Goal: Communication & Community: Answer question/provide support

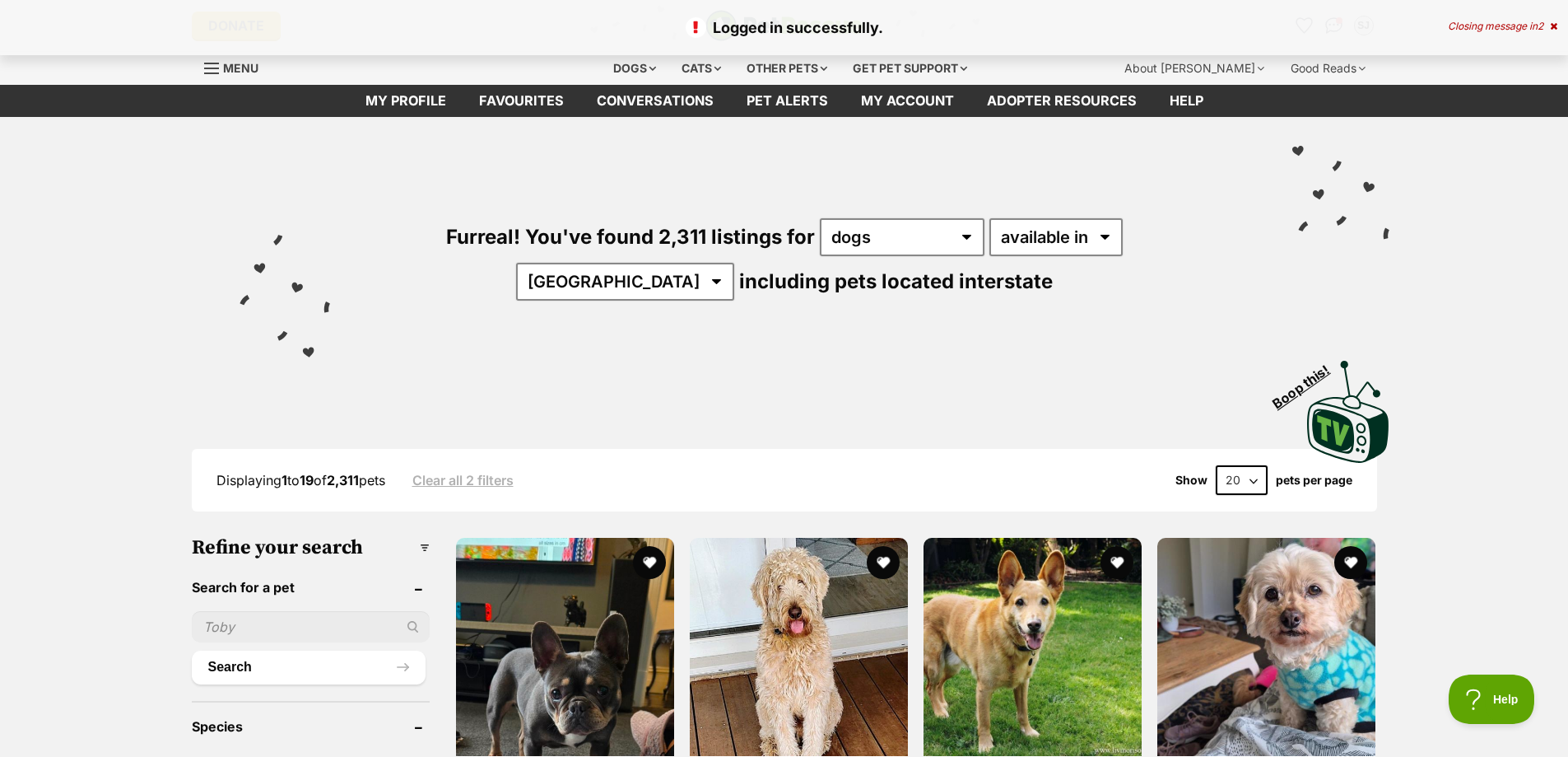
click at [1338, 27] on p "Logged in successfully." at bounding box center [784, 27] width 1535 height 22
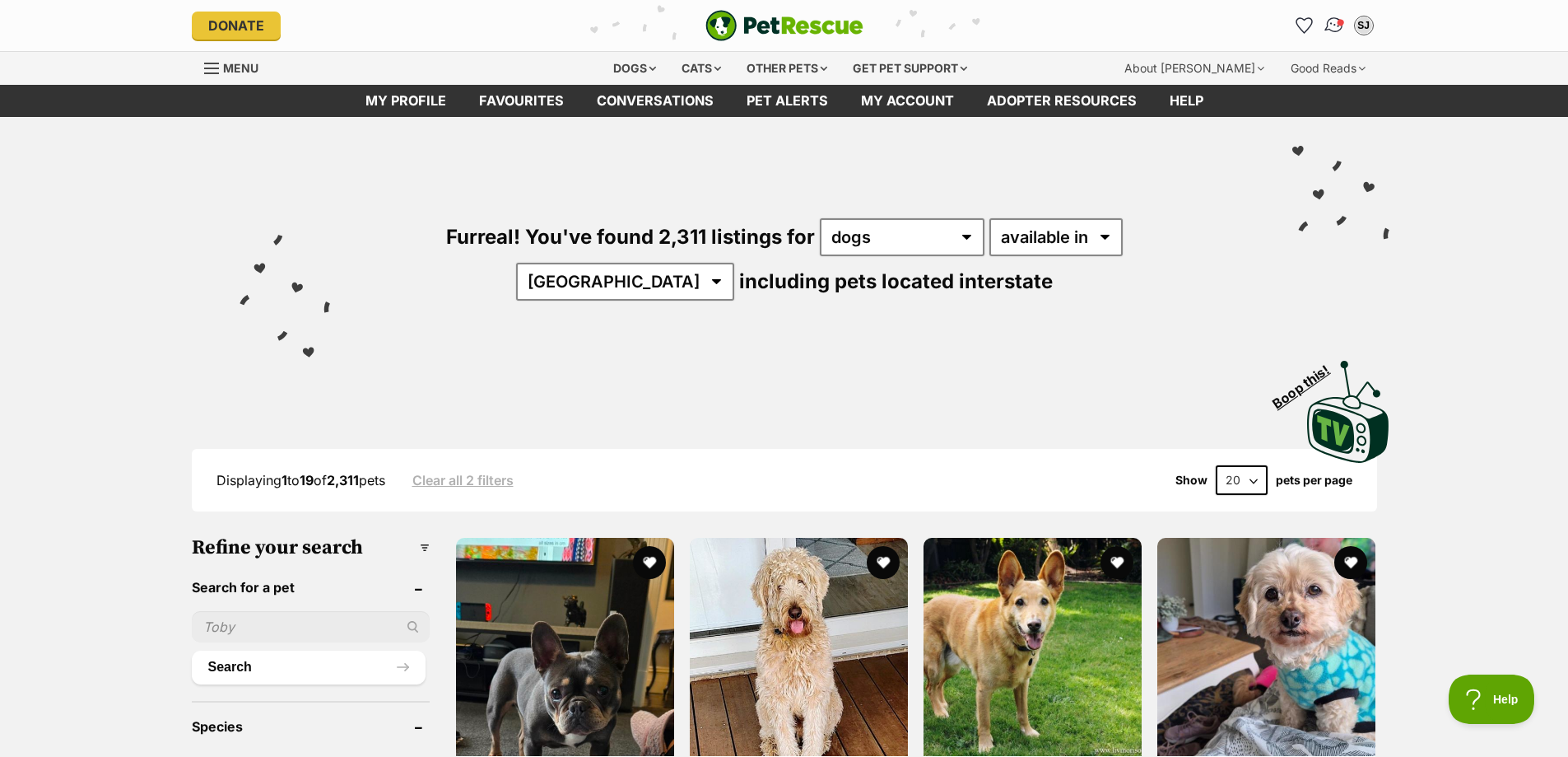
click at [1336, 24] on img "Conversations" at bounding box center [1333, 25] width 22 height 22
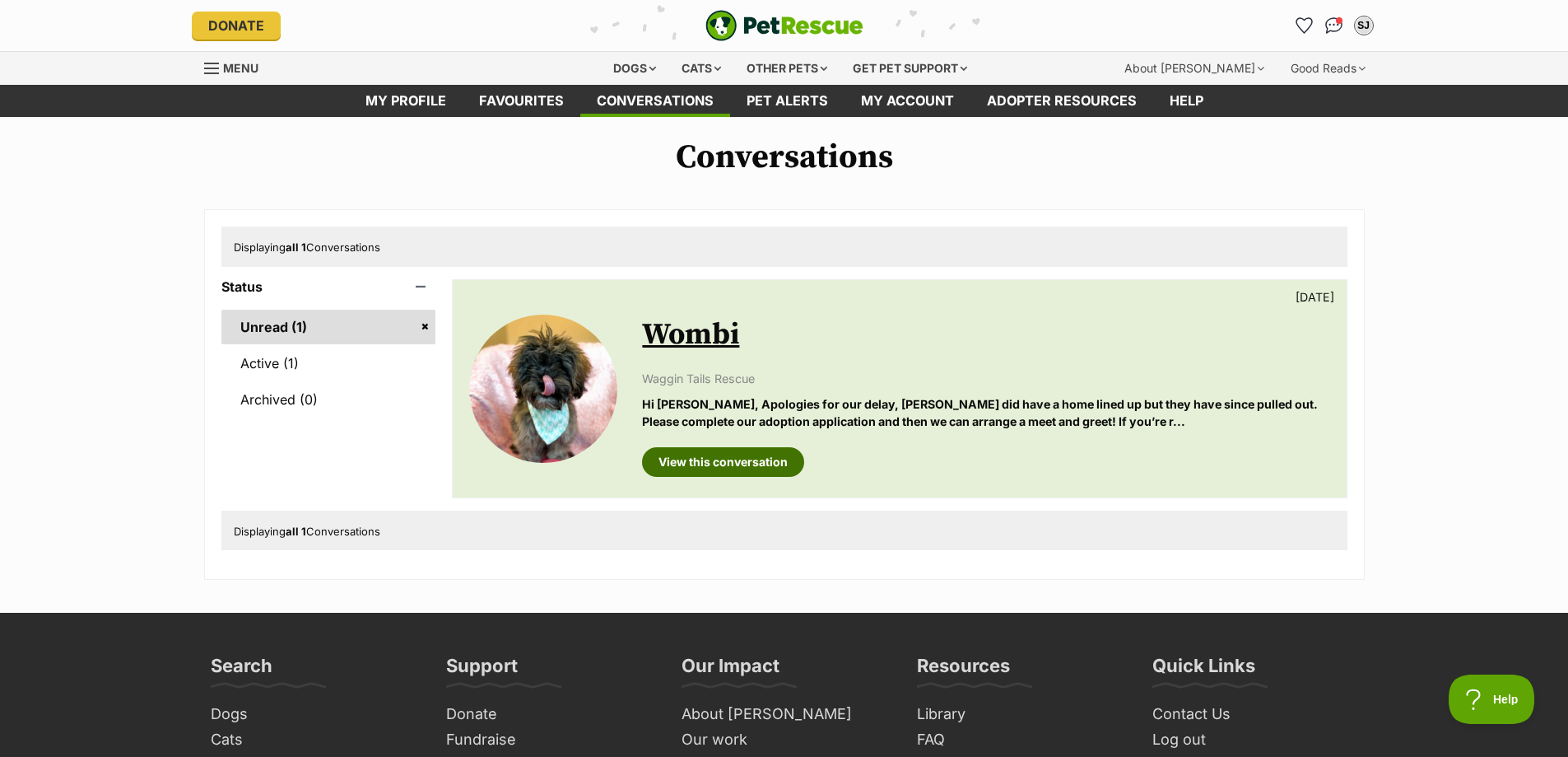
click at [696, 469] on link "View this conversation" at bounding box center [723, 462] width 162 height 30
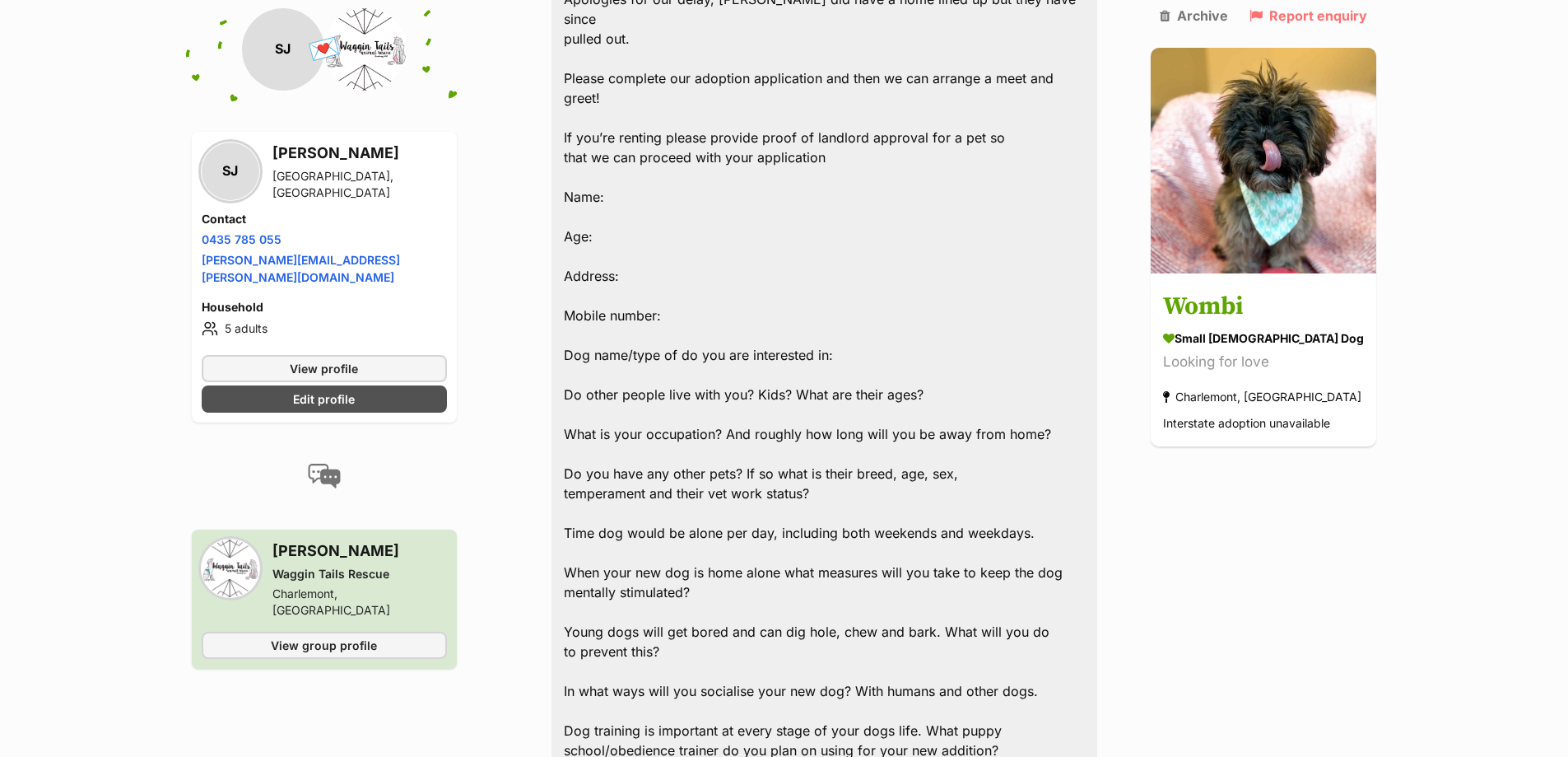
scroll to position [1245, 0]
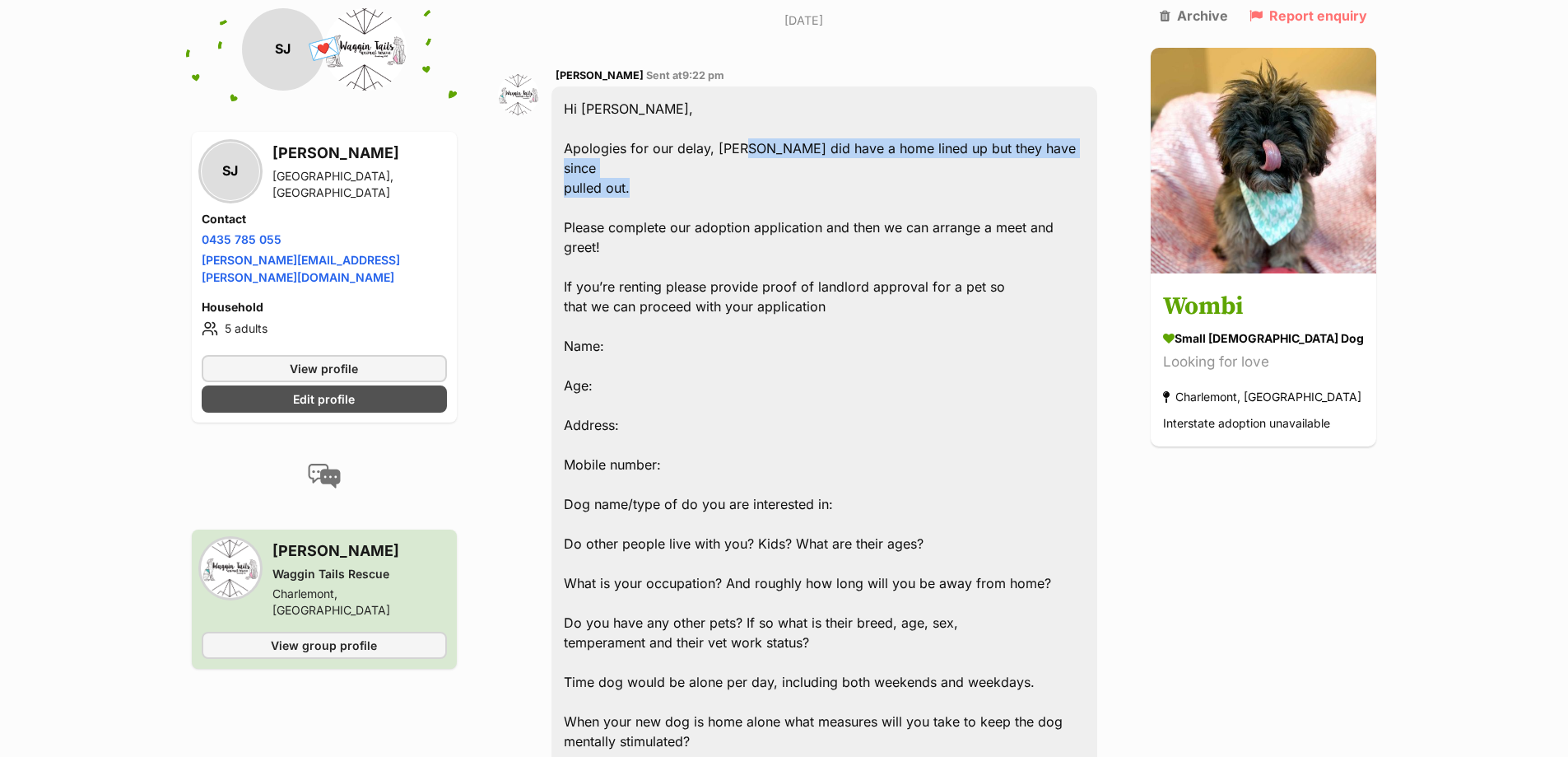
drag, startPoint x: 760, startPoint y: 124, endPoint x: 784, endPoint y: 153, distance: 37.6
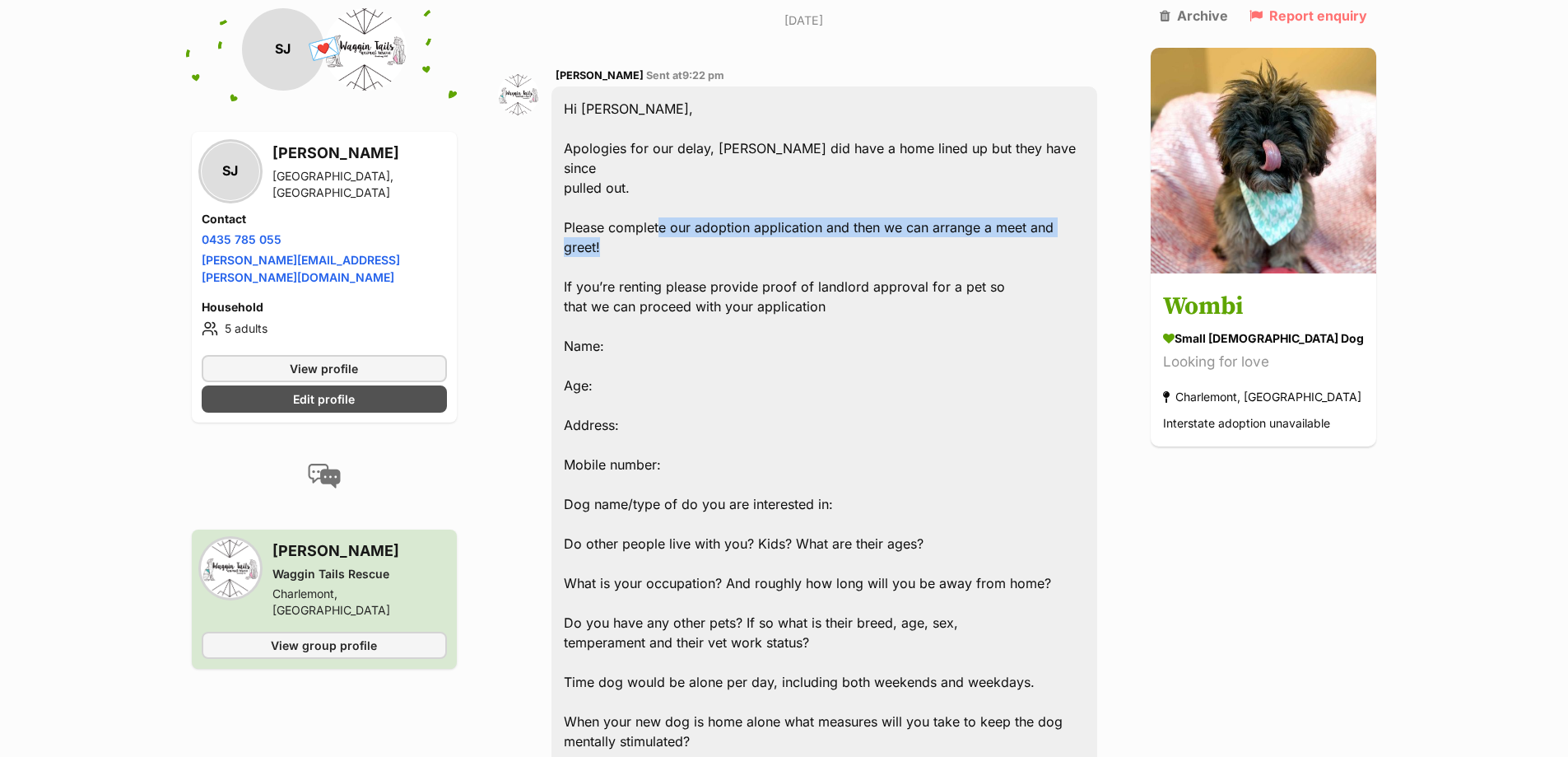
drag, startPoint x: 662, startPoint y: 185, endPoint x: 832, endPoint y: 206, distance: 171.3
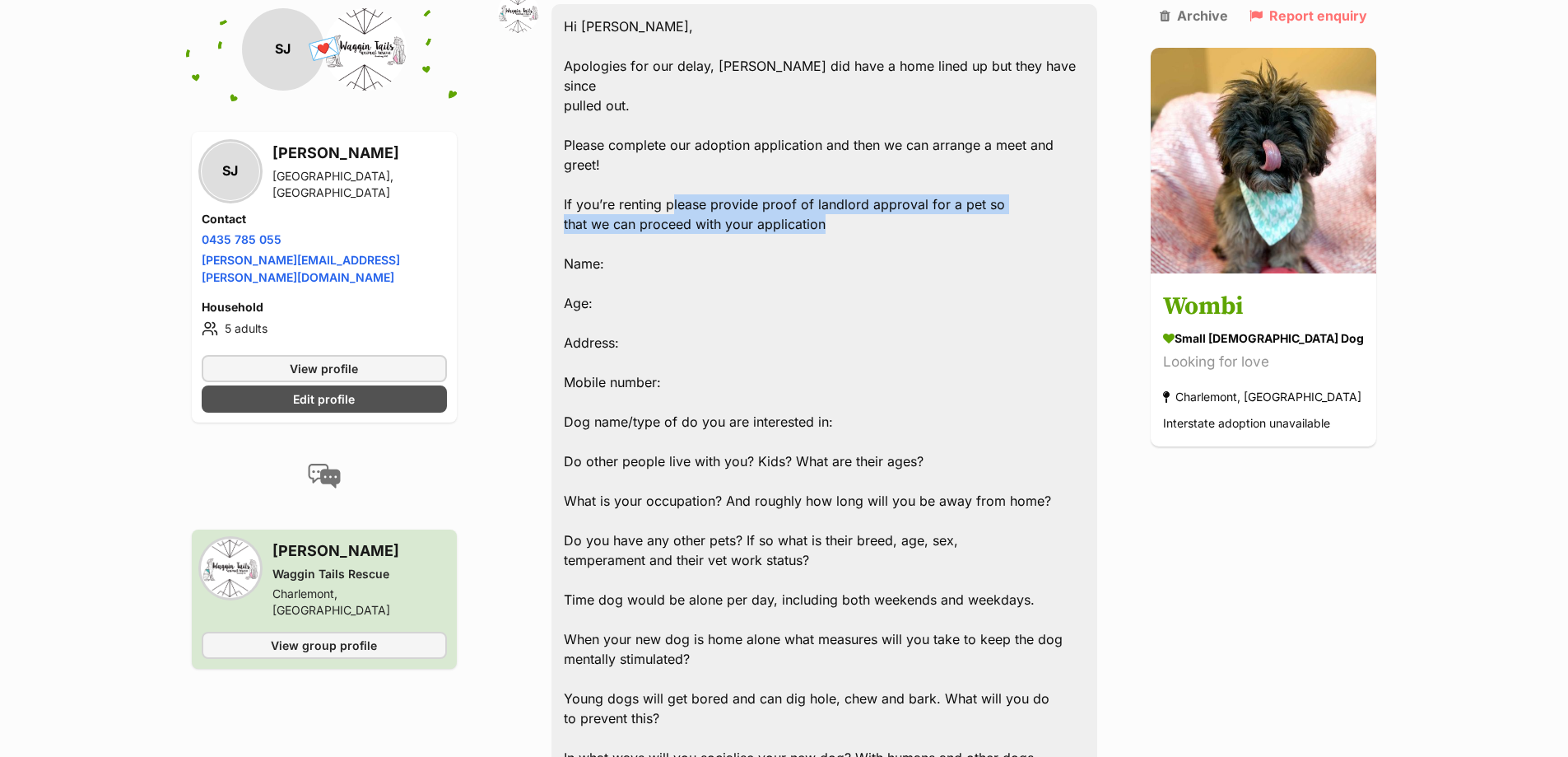
drag, startPoint x: 677, startPoint y: 165, endPoint x: 839, endPoint y: 180, distance: 162.7
click at [839, 180] on div "Hi Stephen, Apologies for our delay, Wombi did have a home lined up but they ha…" at bounding box center [825, 747] width 546 height 1487
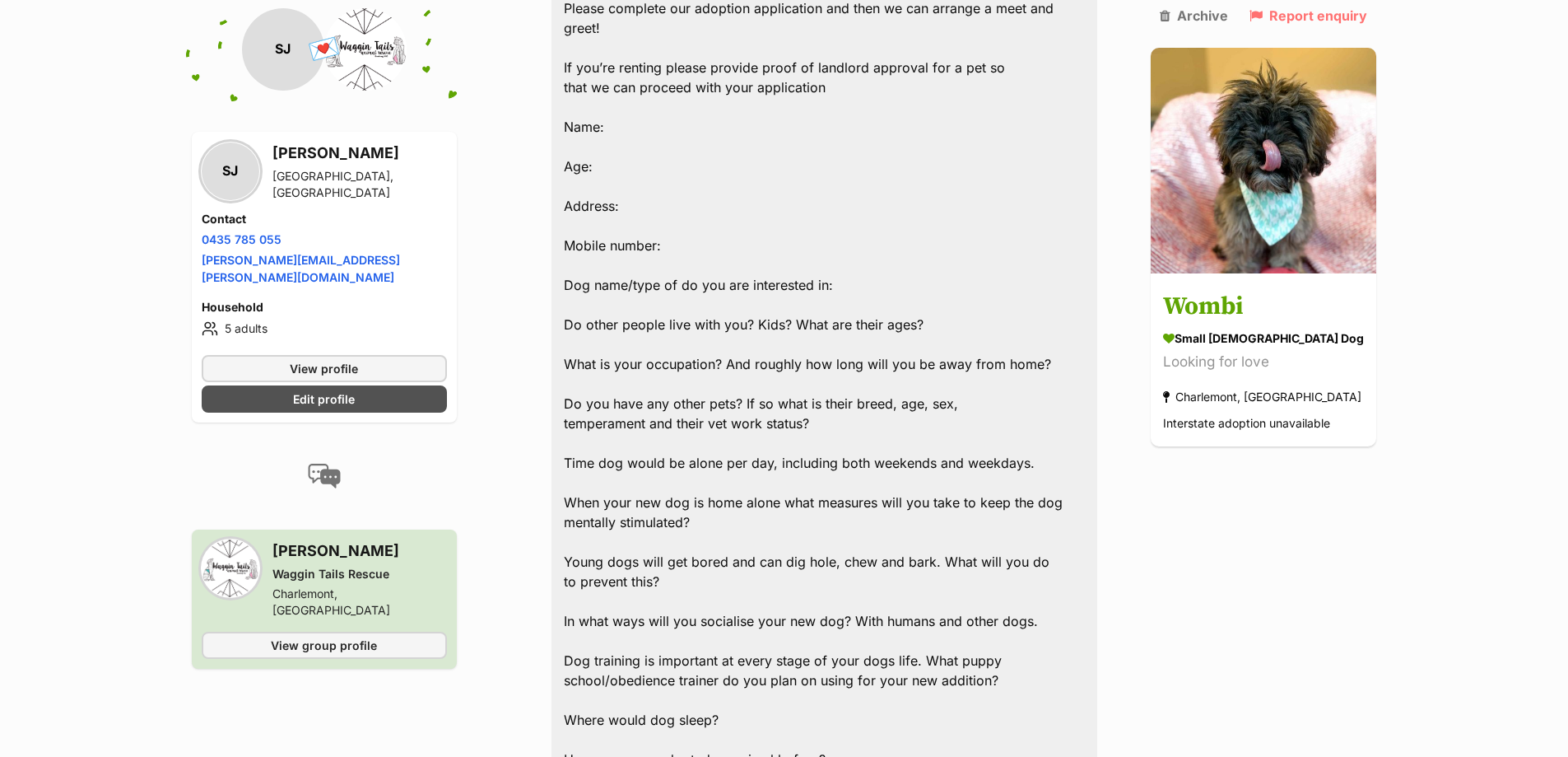
scroll to position [1492, 0]
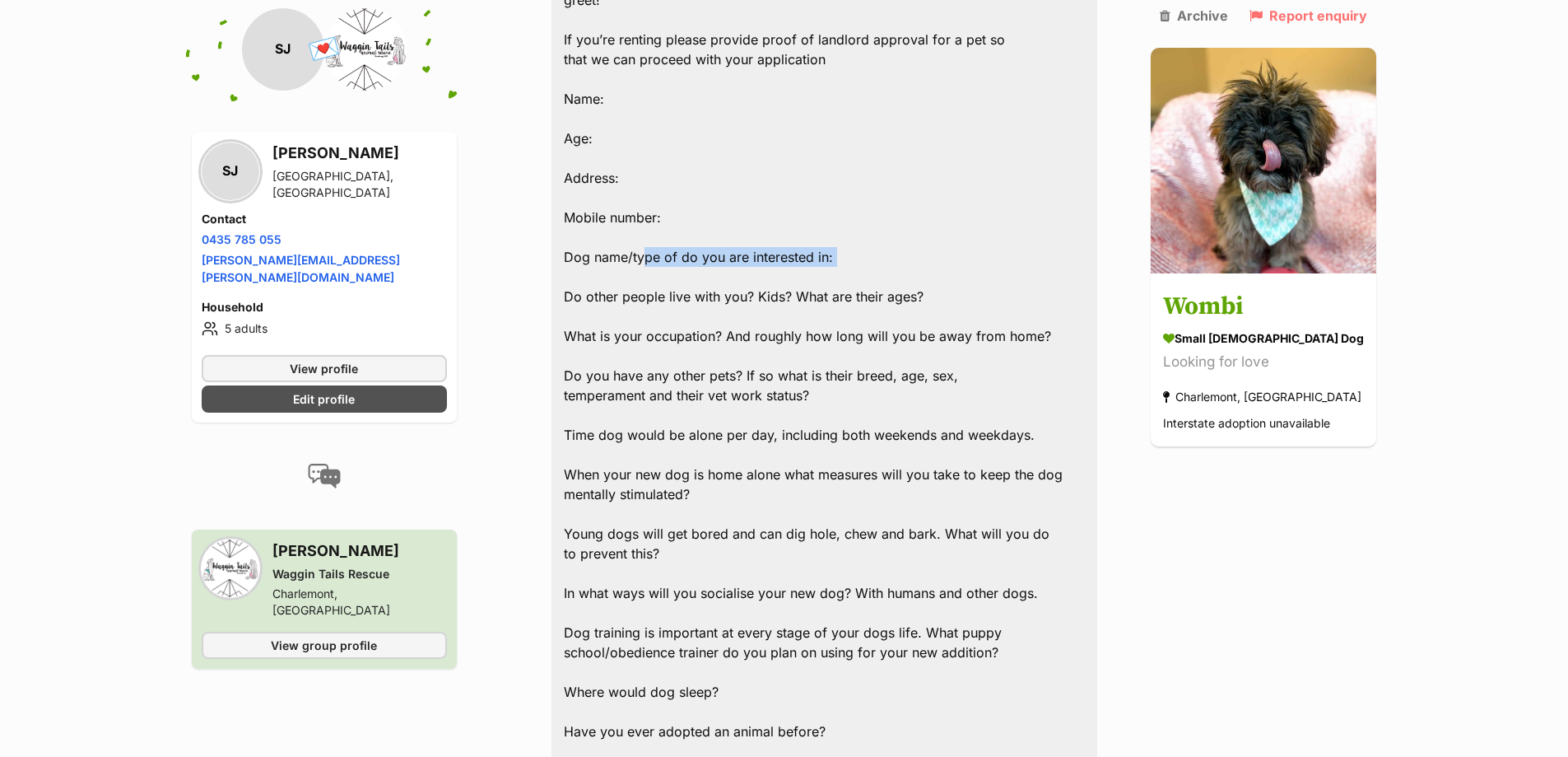
drag, startPoint x: 649, startPoint y: 210, endPoint x: 759, endPoint y: 227, distance: 111.3
click at [759, 227] on div "Hi Stephen, Apologies for our delay, Wombi did have a home lined up but they ha…" at bounding box center [825, 582] width 546 height 1487
drag, startPoint x: 678, startPoint y: 216, endPoint x: 784, endPoint y: 224, distance: 106.3
click at [780, 224] on div "Hi Stephen, Apologies for our delay, Wombi did have a home lined up but they ha…" at bounding box center [825, 582] width 546 height 1487
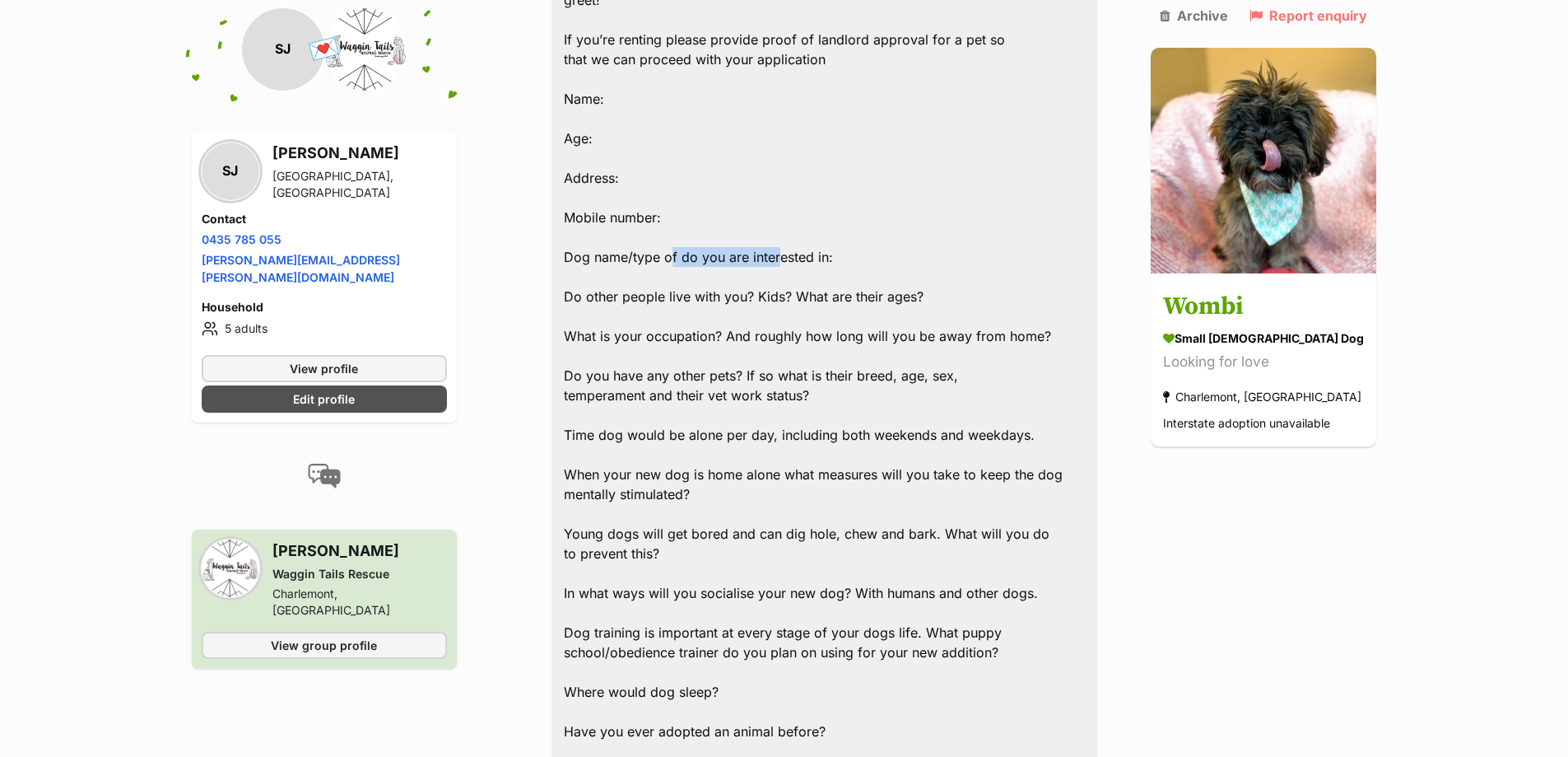
click at [784, 224] on div "Hi Stephen, Apologies for our delay, Wombi did have a home lined up but they ha…" at bounding box center [825, 582] width 546 height 1487
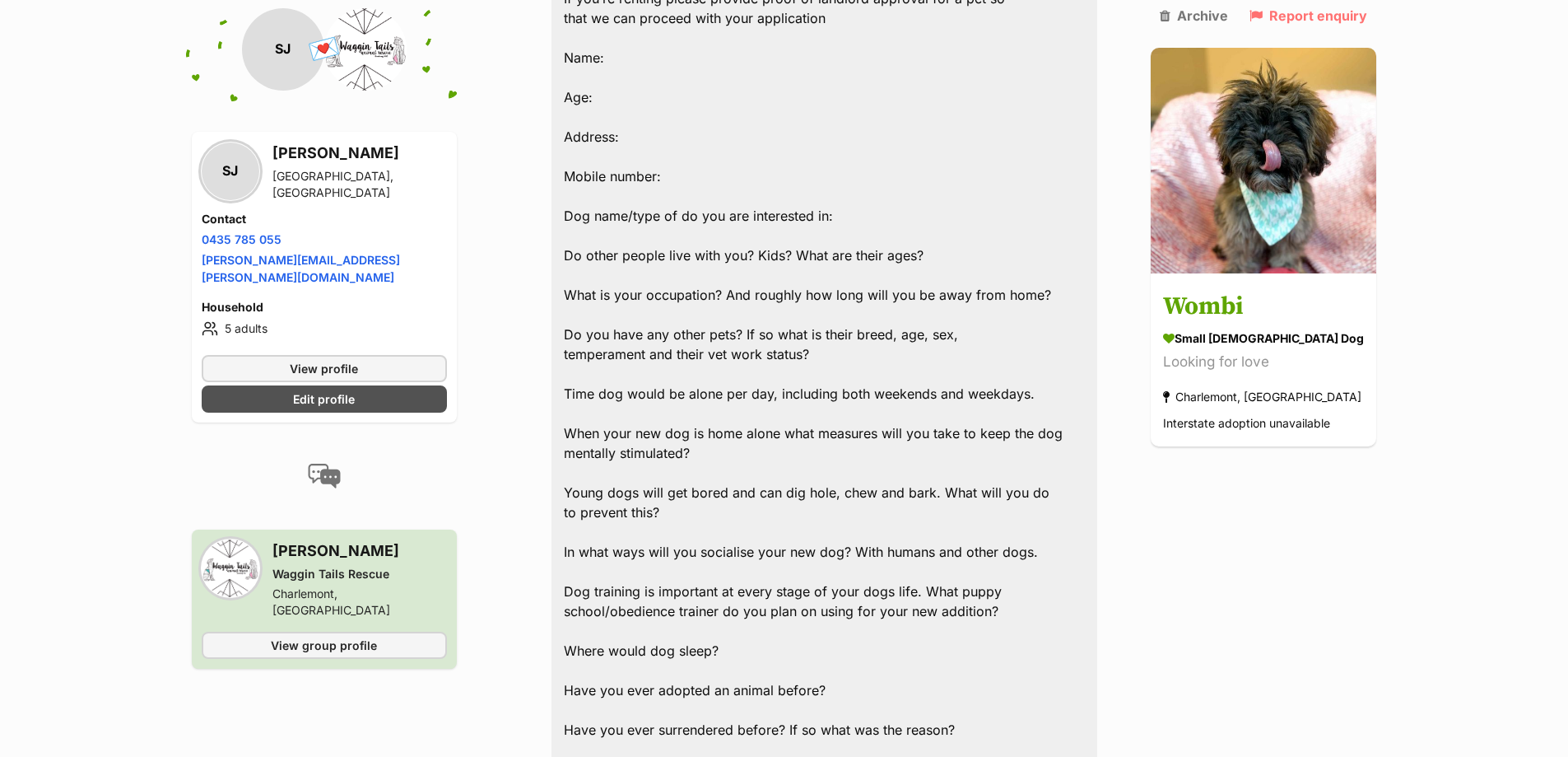
scroll to position [1574, 0]
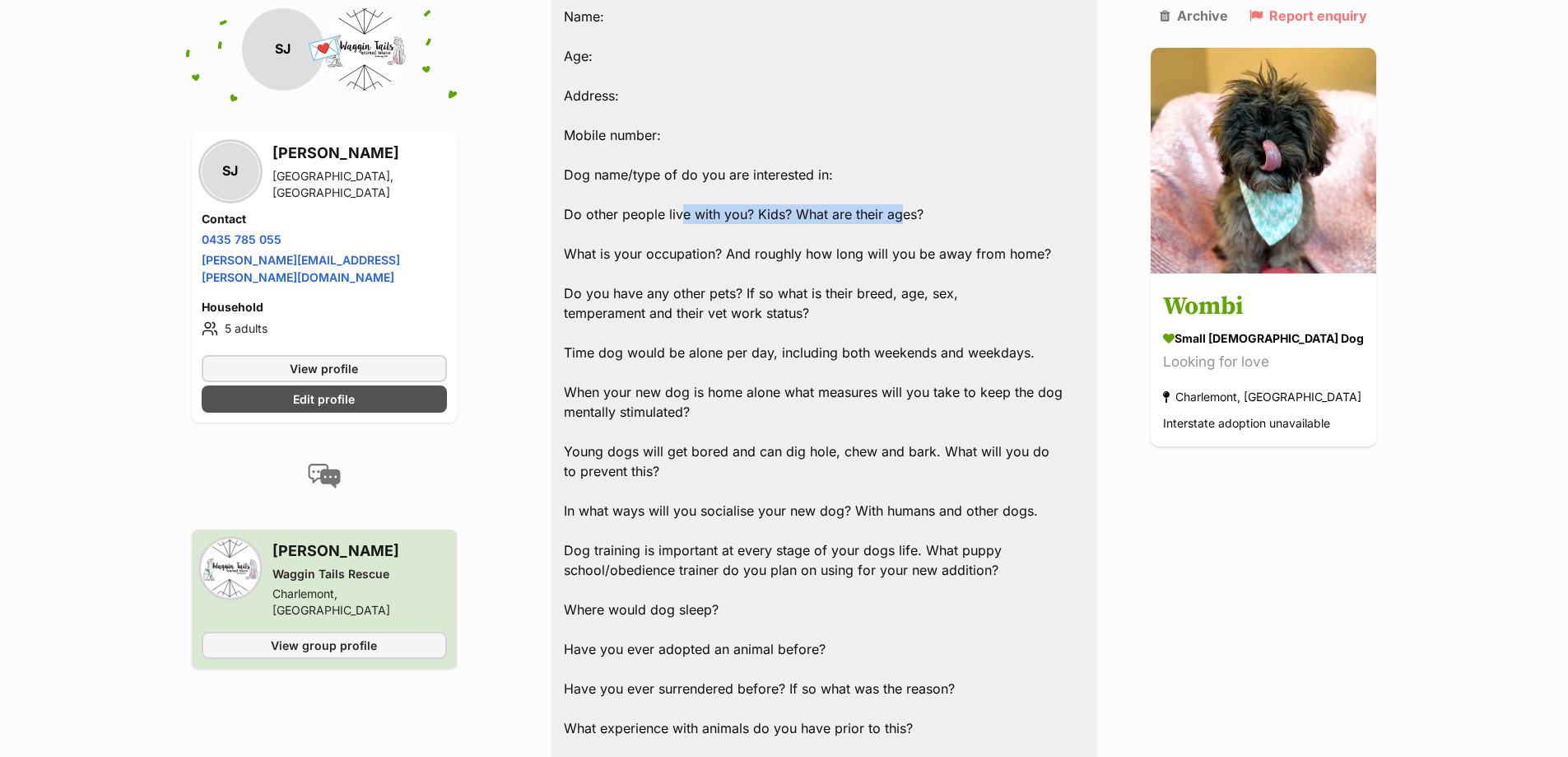
drag, startPoint x: 684, startPoint y: 175, endPoint x: 908, endPoint y: 183, distance: 224.1
click at [908, 183] on div "Hi Stephen, Apologies for our delay, Wombi did have a home lined up but they ha…" at bounding box center [825, 500] width 546 height 1487
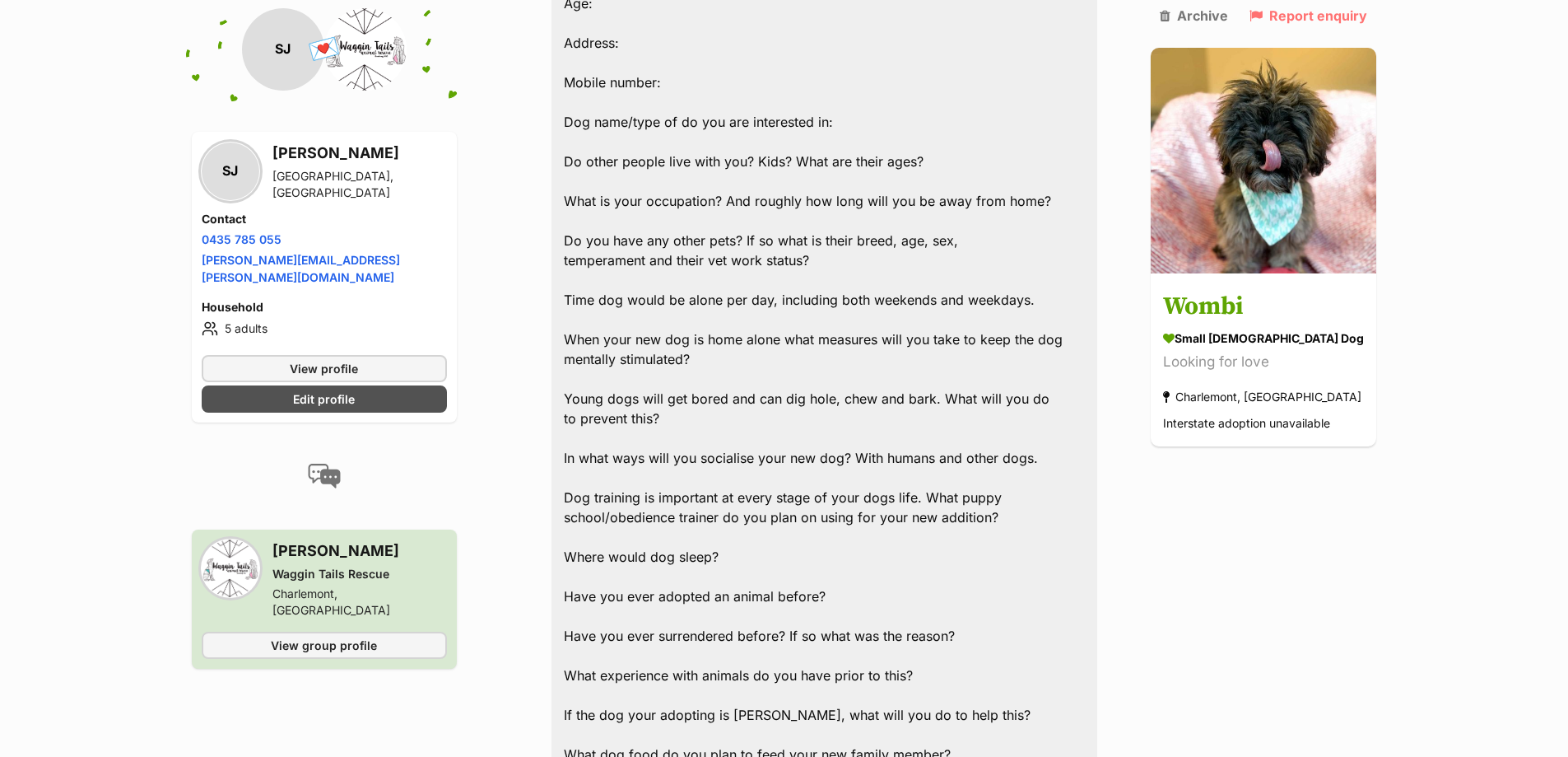
scroll to position [1656, 0]
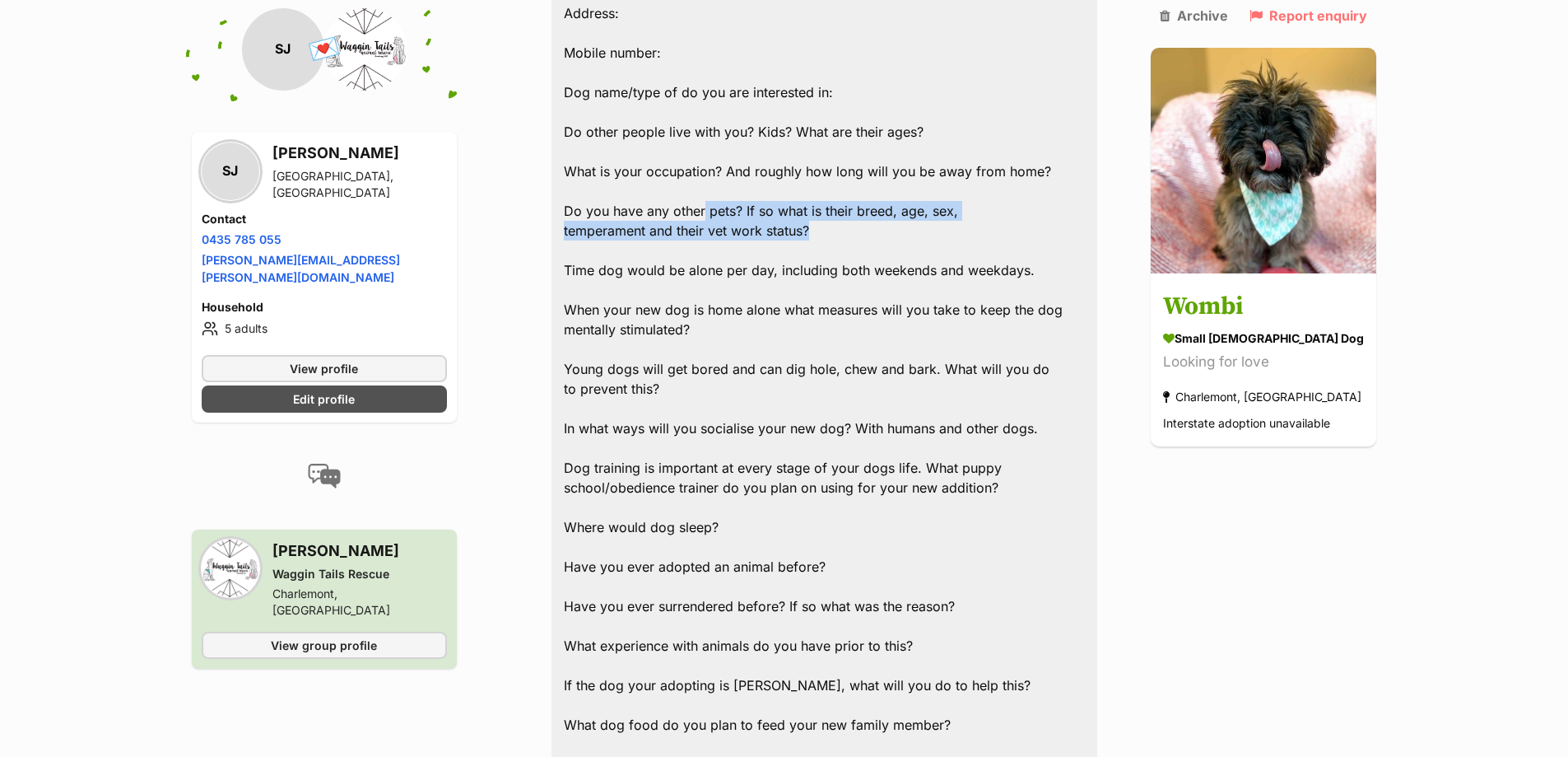
drag, startPoint x: 707, startPoint y: 170, endPoint x: 832, endPoint y: 190, distance: 126.6
click at [832, 190] on div "Hi Stephen, Apologies for our delay, Wombi did have a home lined up but they ha…" at bounding box center [825, 417] width 546 height 1487
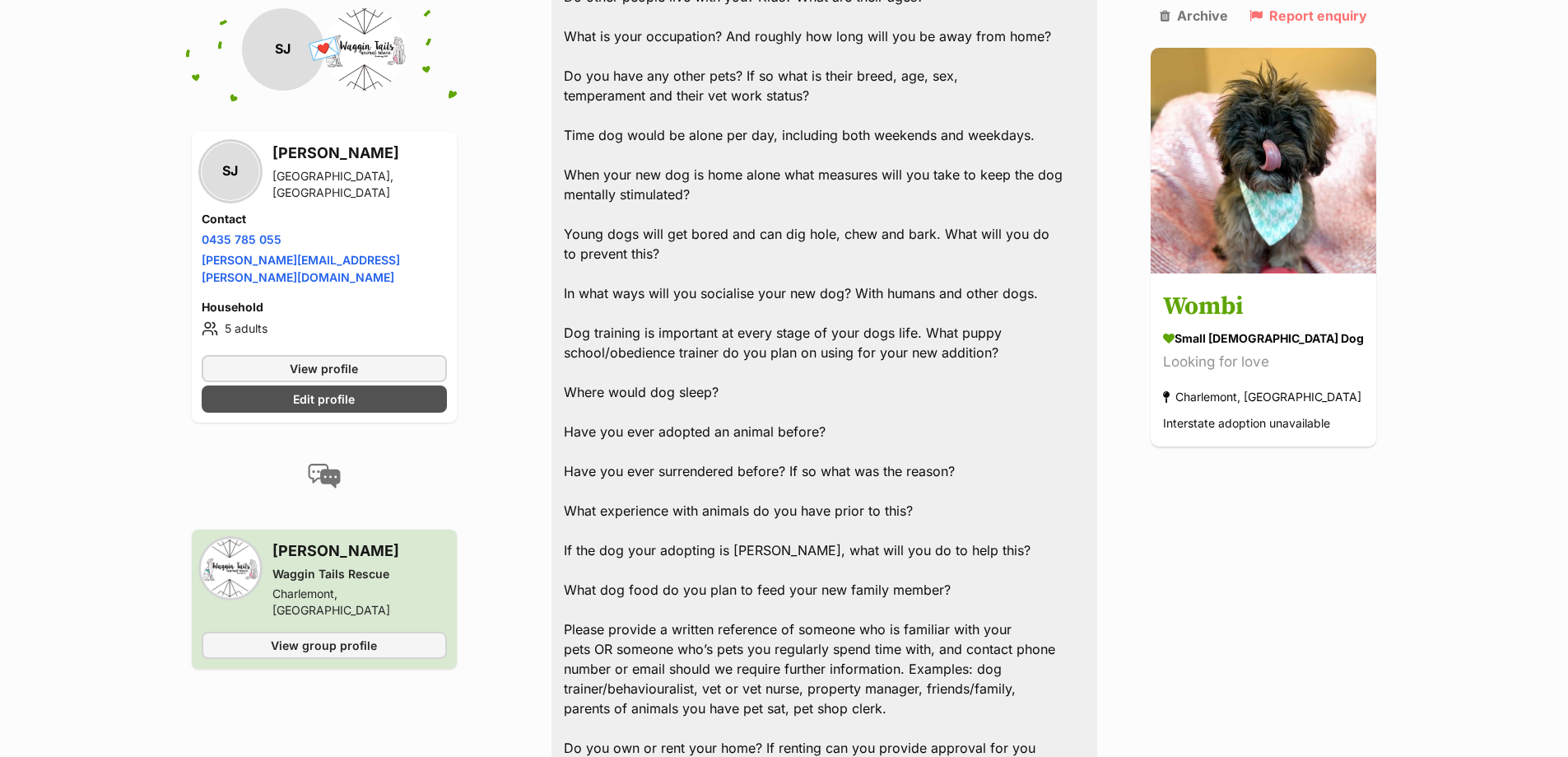
scroll to position [1821, 0]
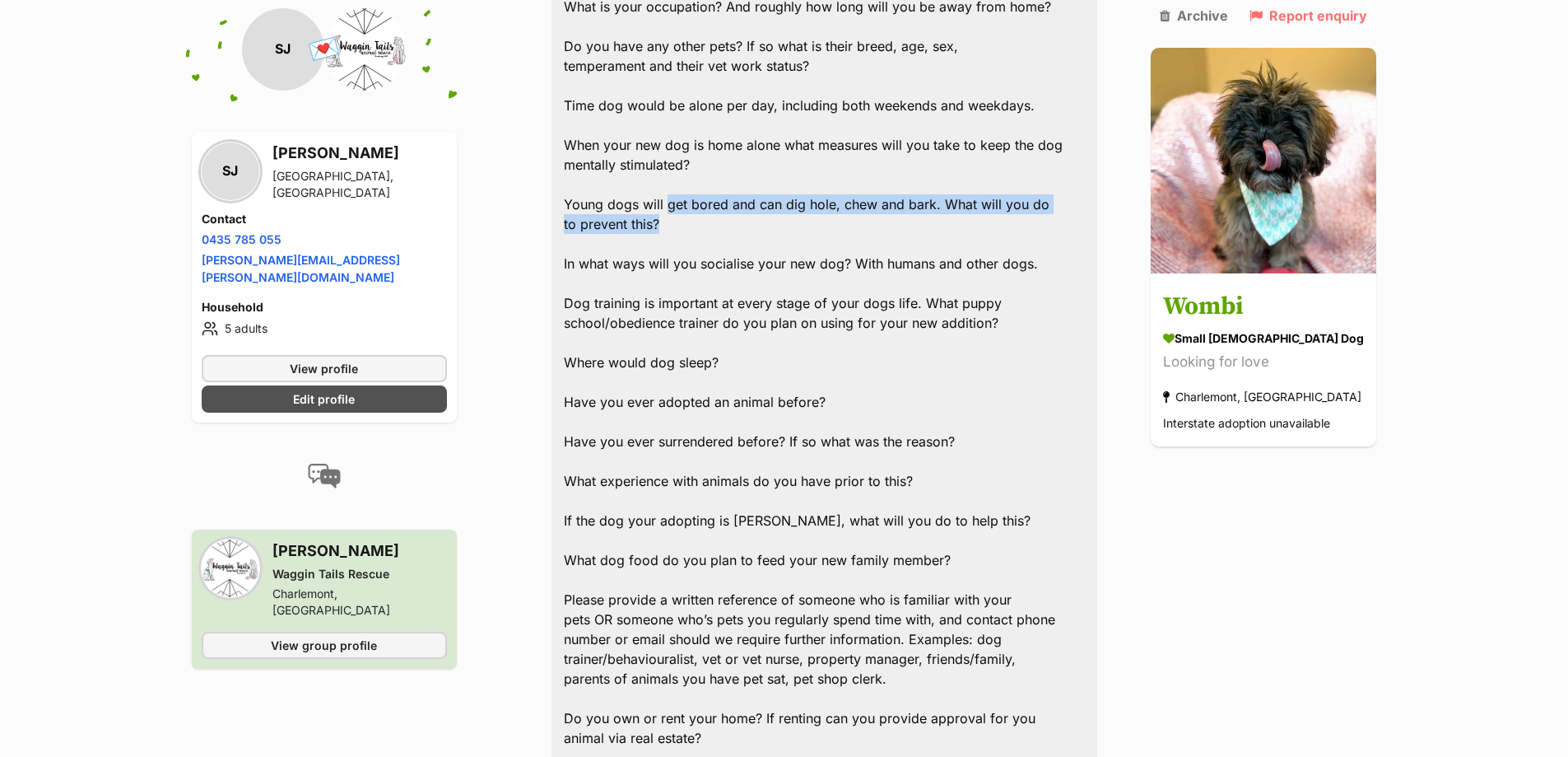
drag, startPoint x: 670, startPoint y: 167, endPoint x: 750, endPoint y: 179, distance: 80.9
click at [750, 179] on div "Hi Stephen, Apologies for our delay, Wombi did have a home lined up but they ha…" at bounding box center [825, 253] width 546 height 1487
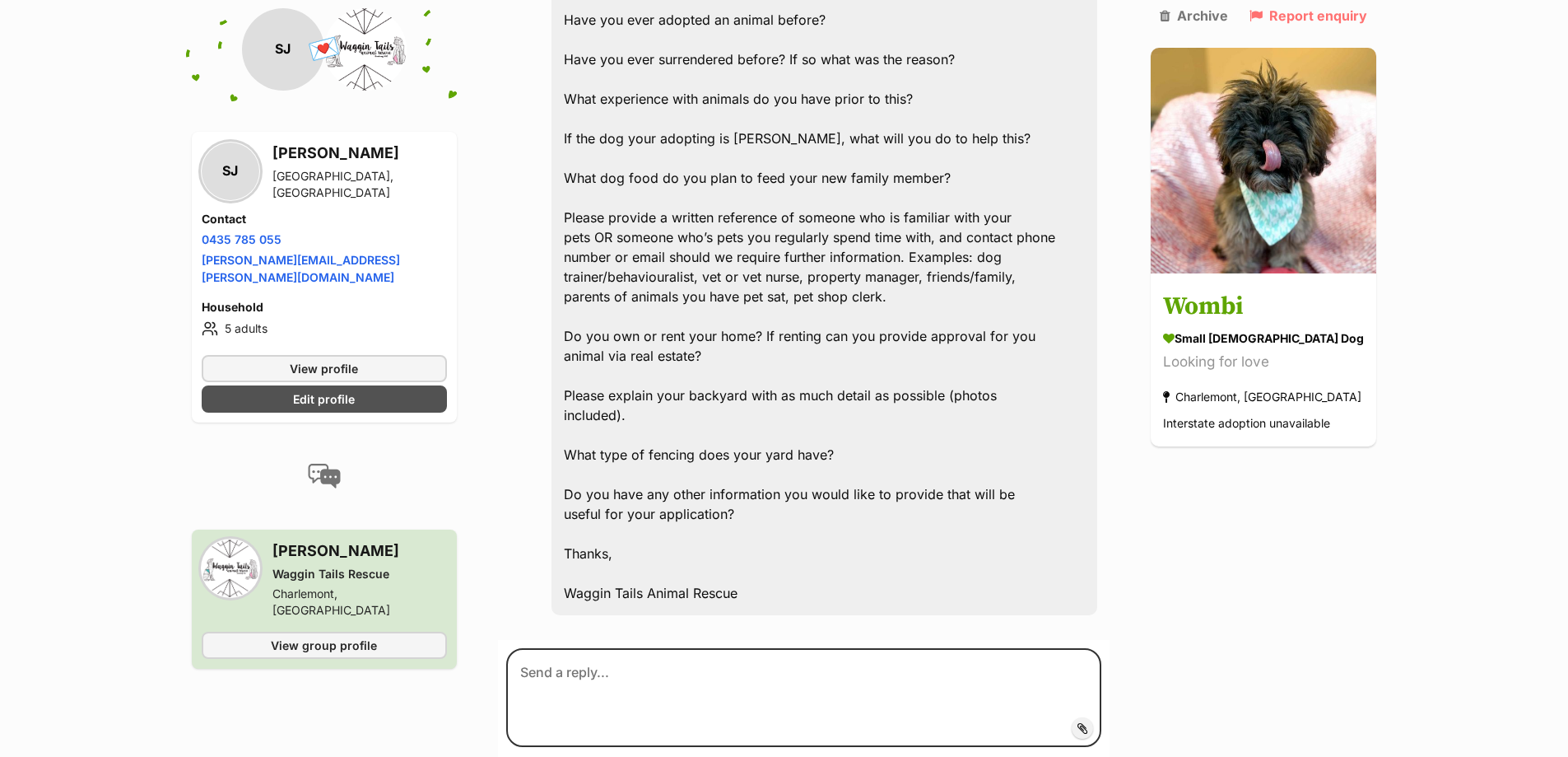
scroll to position [2233, 0]
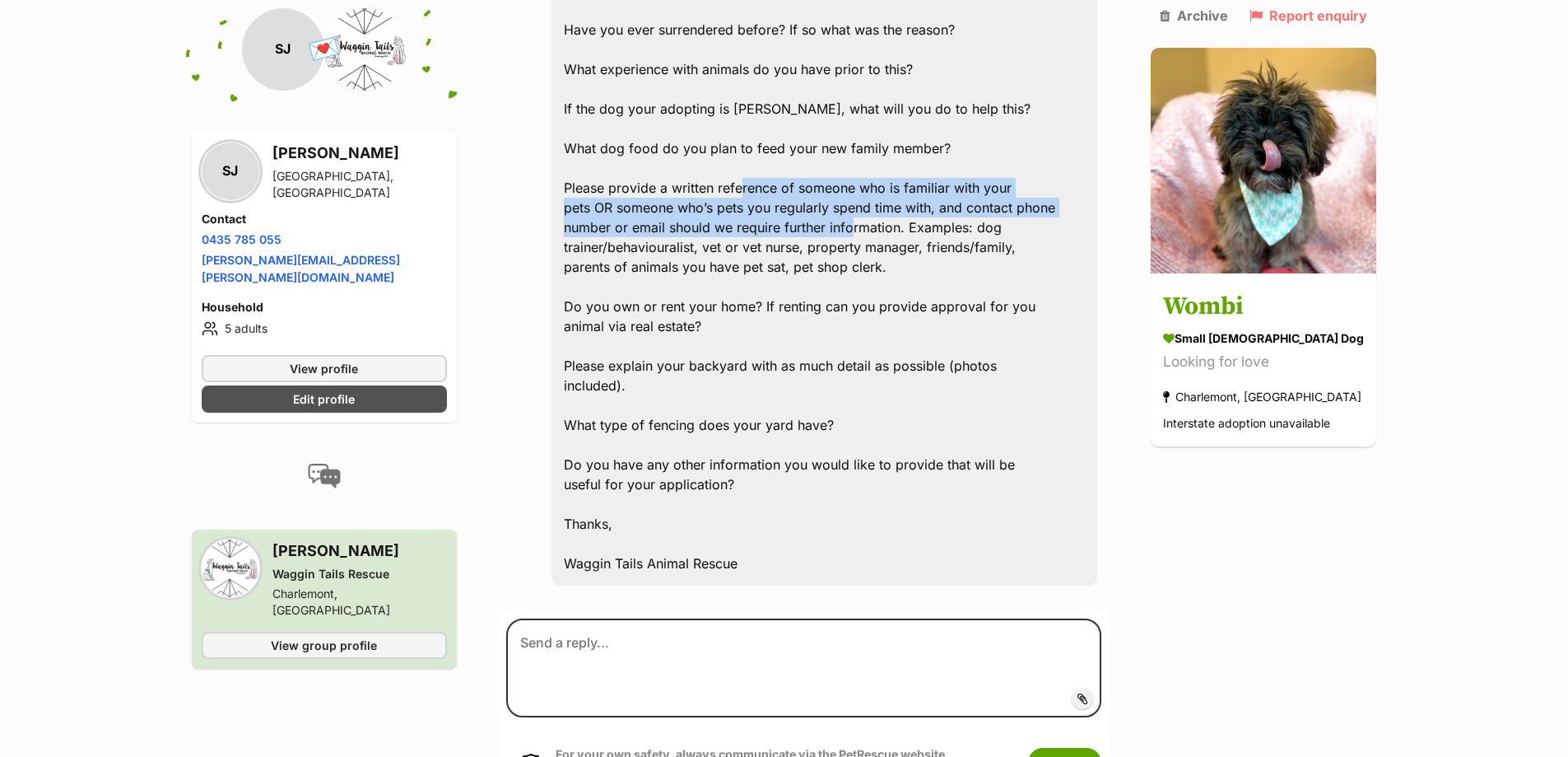
drag, startPoint x: 745, startPoint y: 152, endPoint x: 859, endPoint y: 191, distance: 120.5
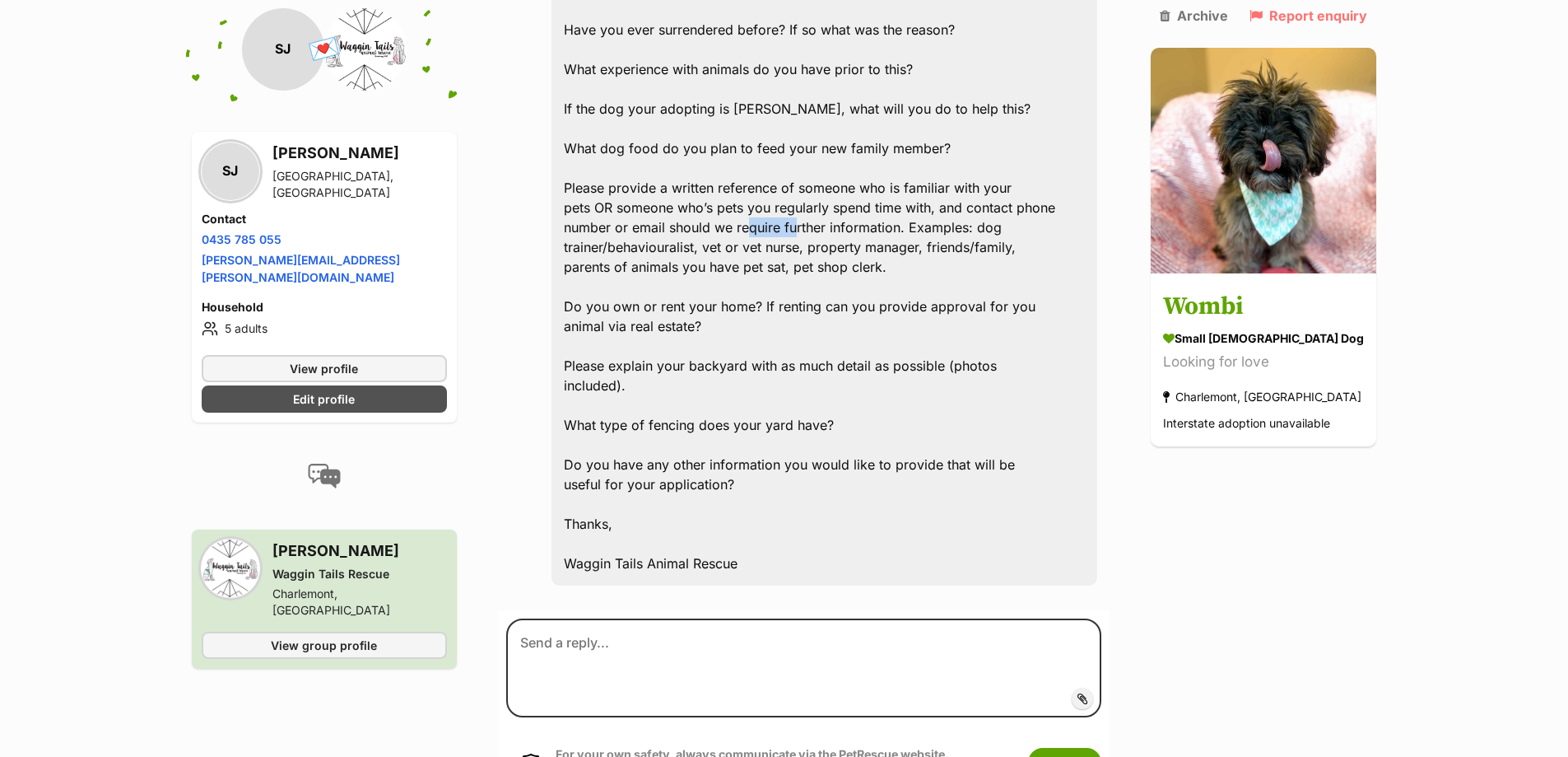
drag, startPoint x: 761, startPoint y: 188, endPoint x: 814, endPoint y: 193, distance: 53.2
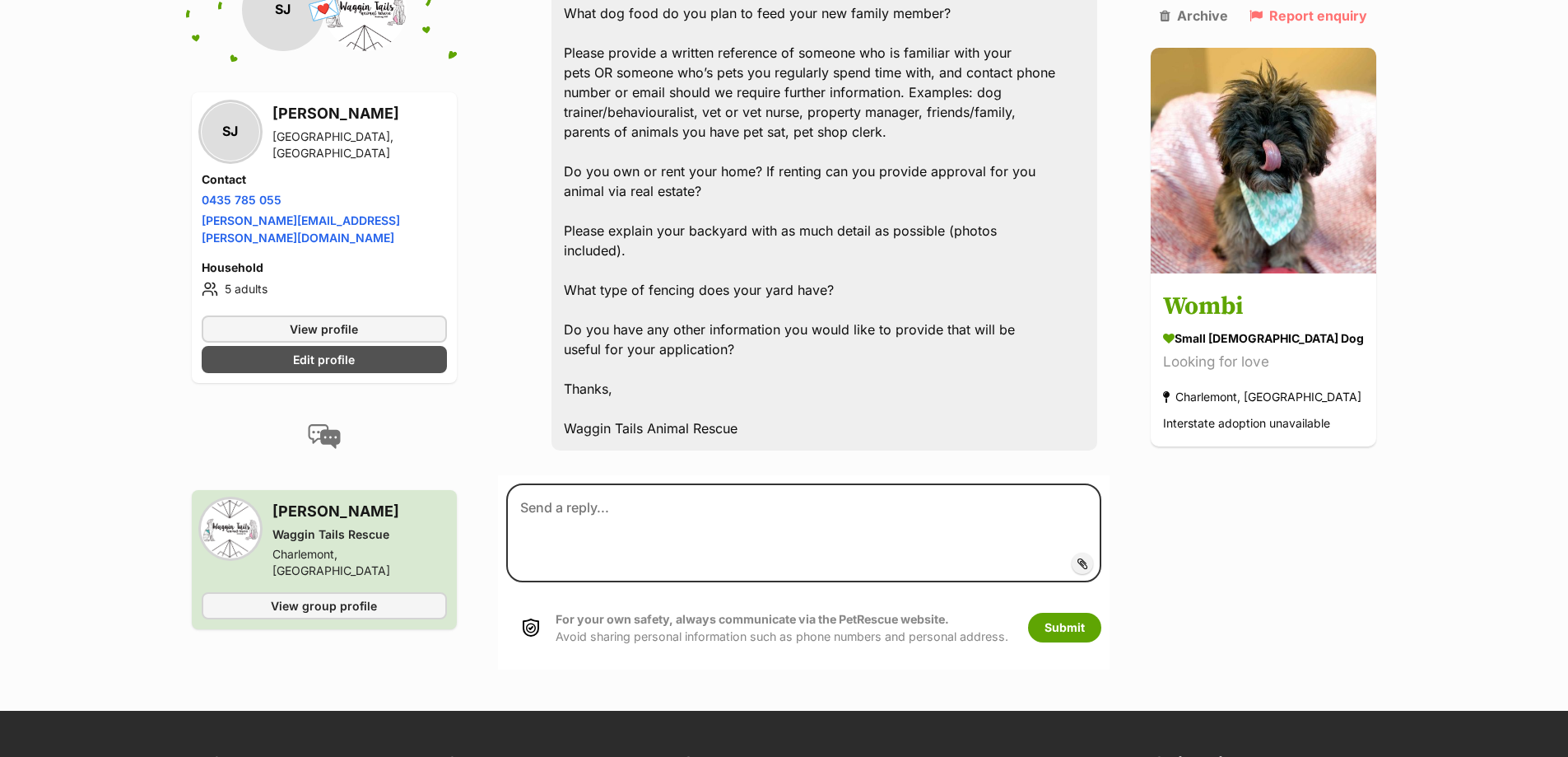
scroll to position [2398, 0]
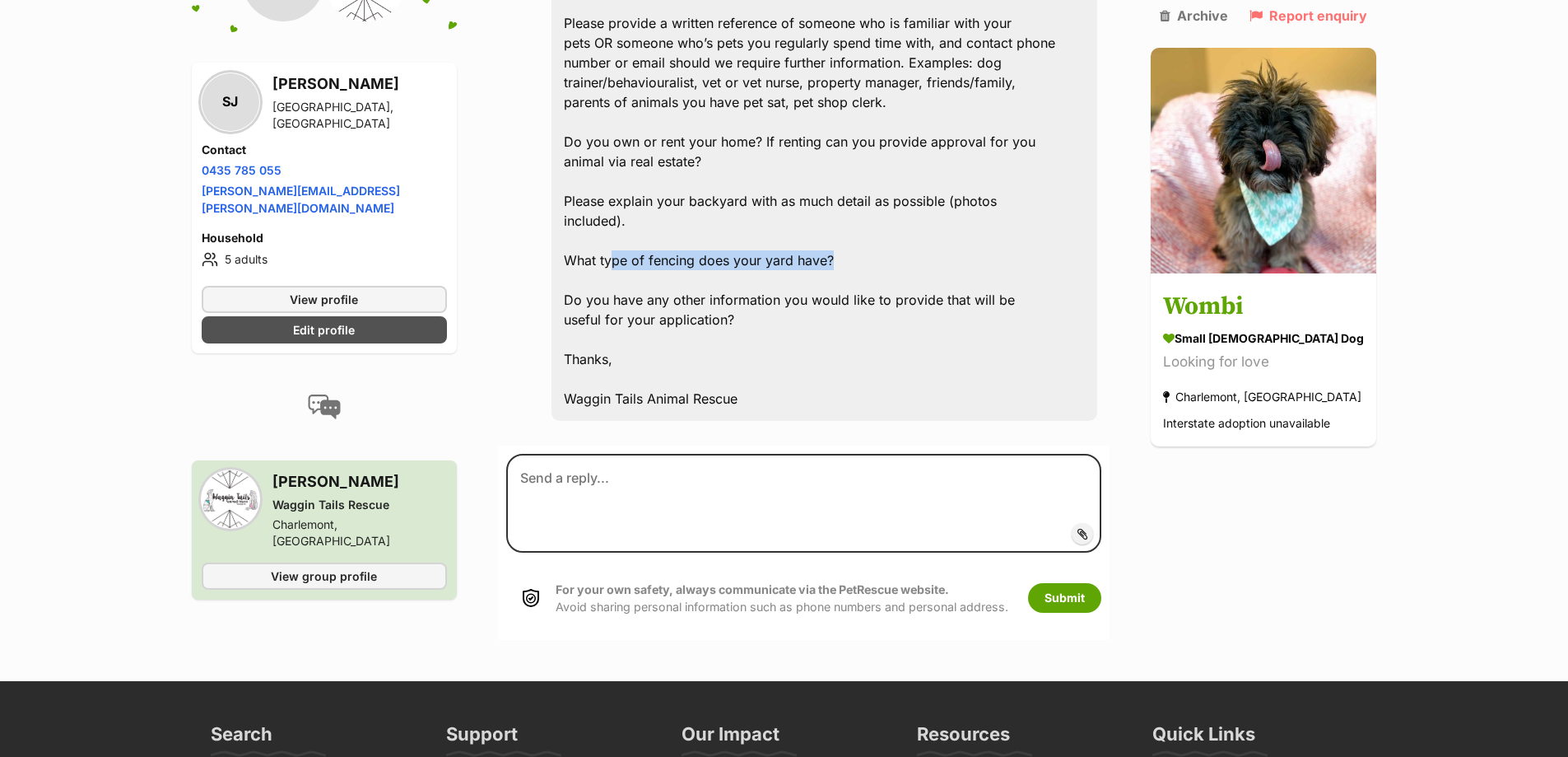
drag, startPoint x: 620, startPoint y: 221, endPoint x: 866, endPoint y: 230, distance: 246.2
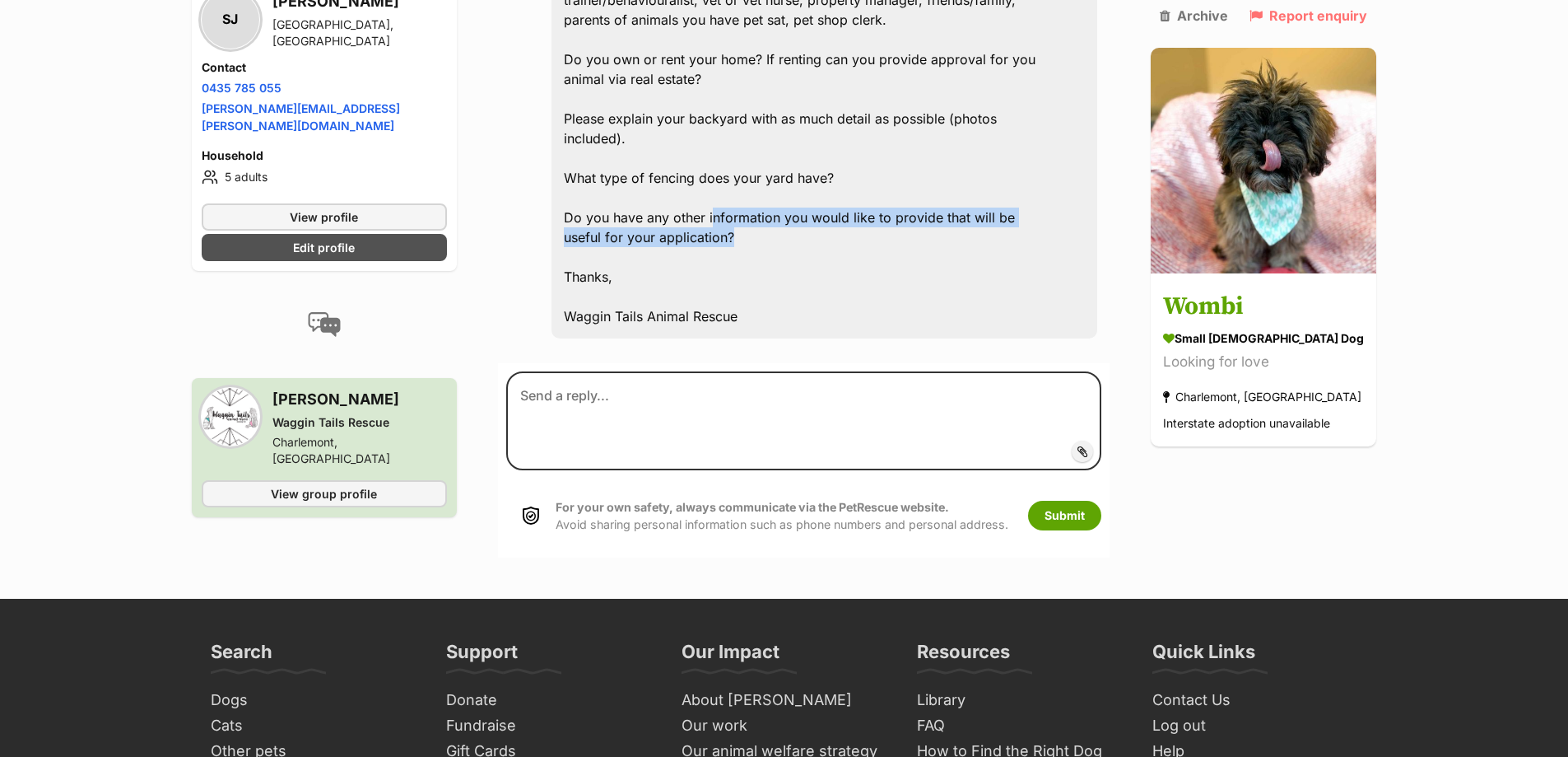
drag, startPoint x: 716, startPoint y: 180, endPoint x: 802, endPoint y: 205, distance: 89.6
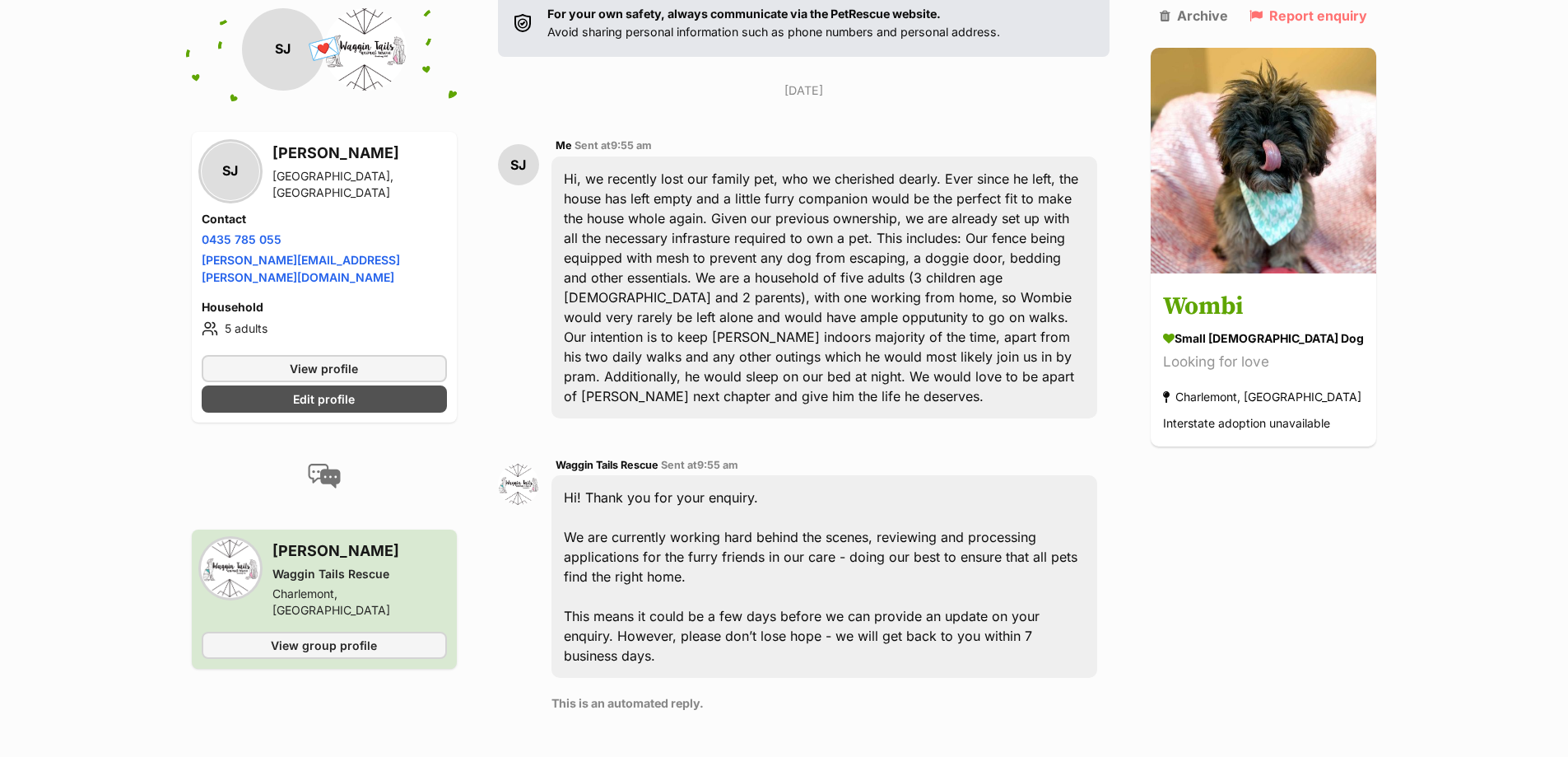
scroll to position [340, 0]
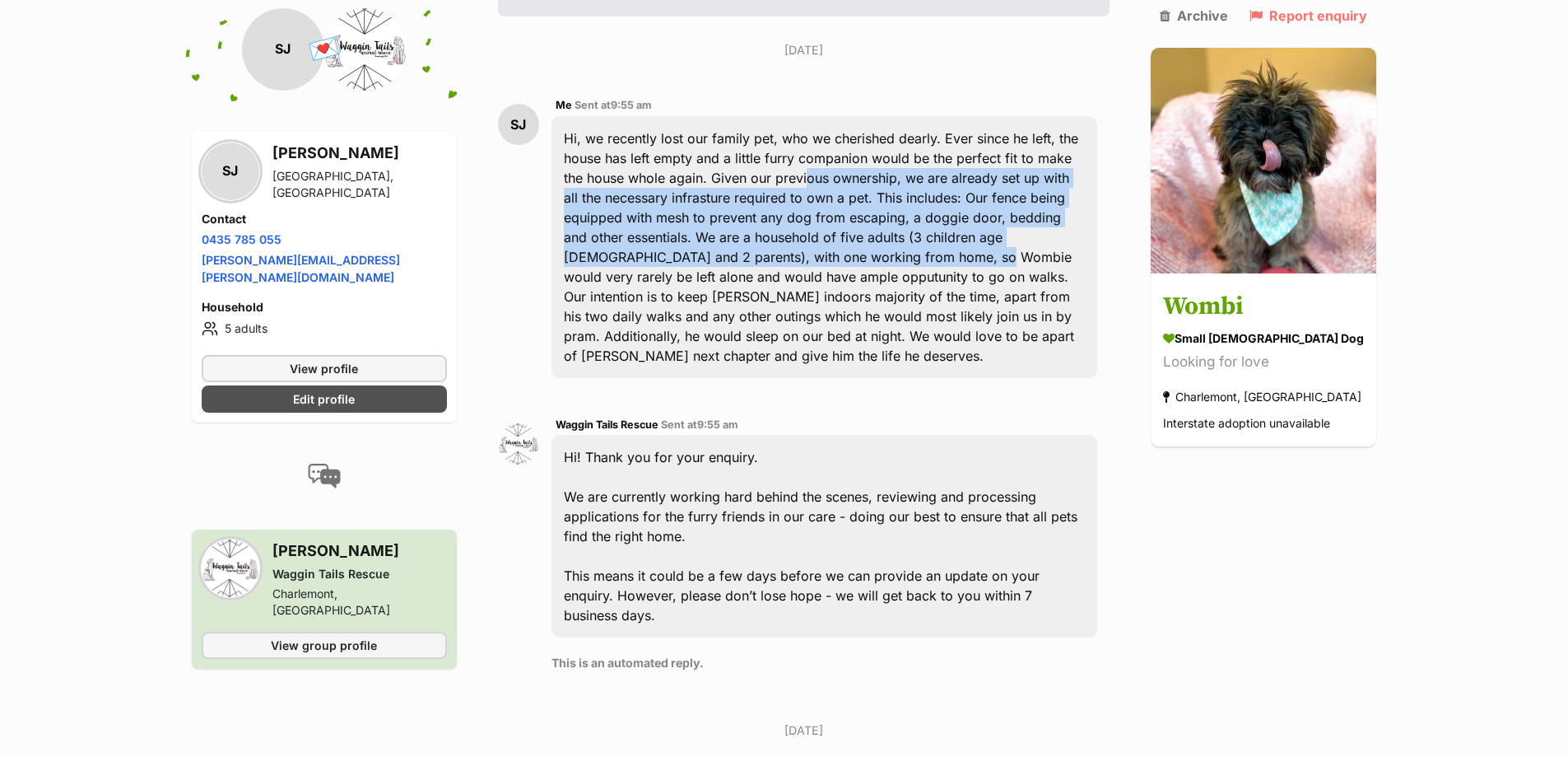
drag, startPoint x: 782, startPoint y: 187, endPoint x: 852, endPoint y: 262, distance: 102.6
click at [853, 261] on div "Hi, we recently lost our family pet, who we cherished dearly. Ever since he lef…" at bounding box center [825, 247] width 546 height 262
click at [852, 262] on div "Hi, we recently lost our family pet, who we cherished dearly. Ever since he lef…" at bounding box center [825, 247] width 546 height 262
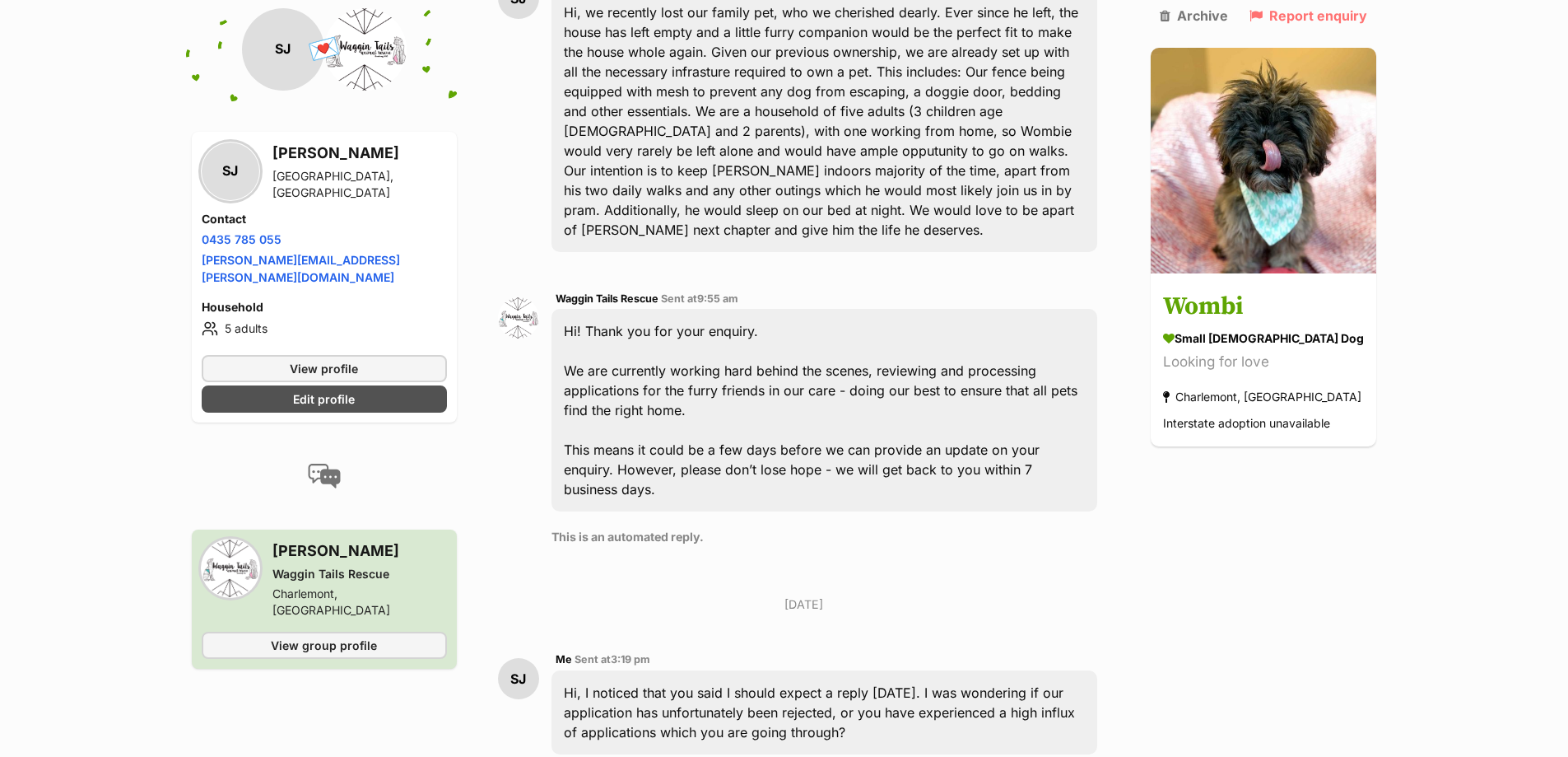
scroll to position [586, 0]
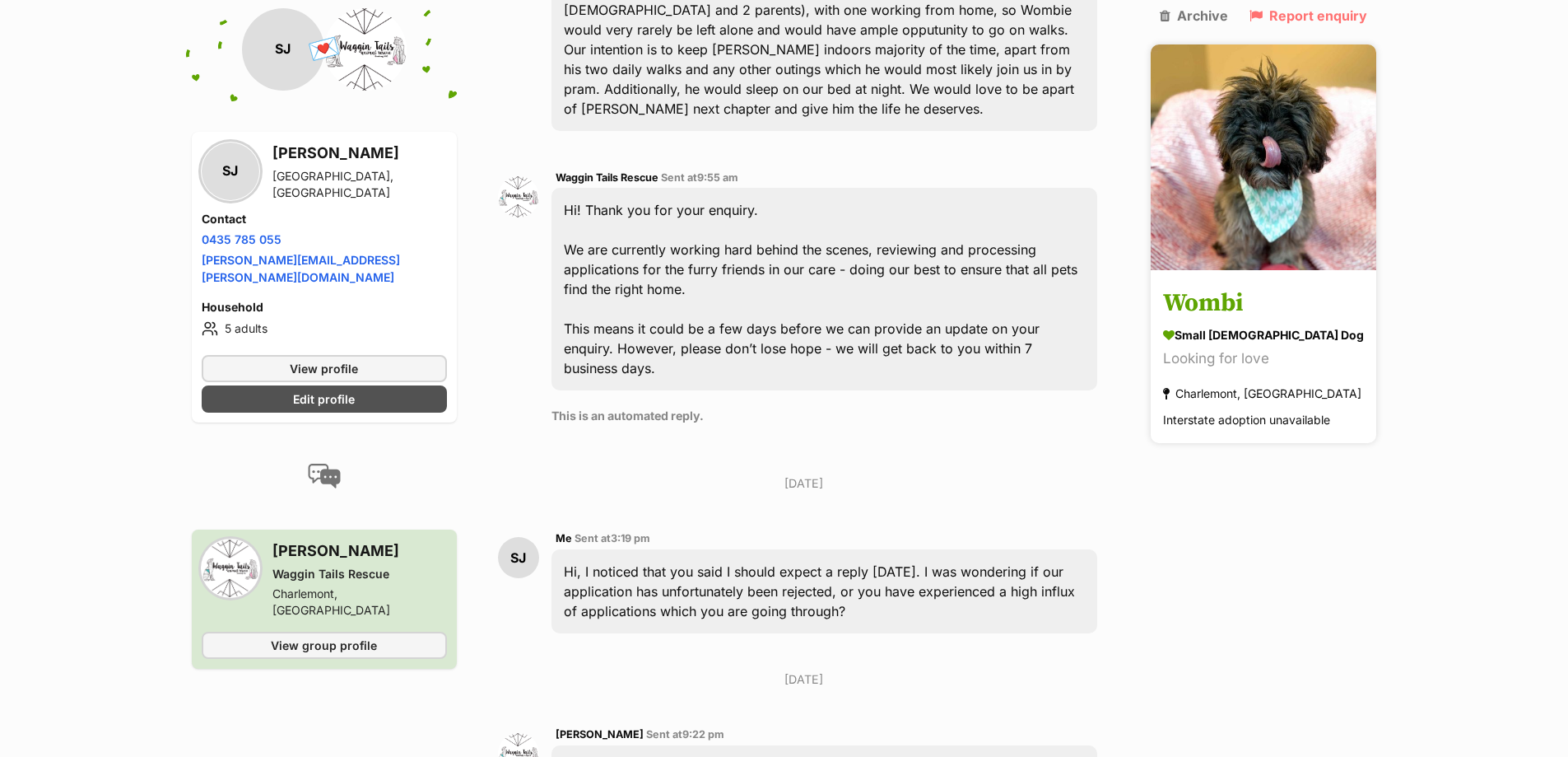
click at [1246, 172] on img at bounding box center [1263, 157] width 225 height 225
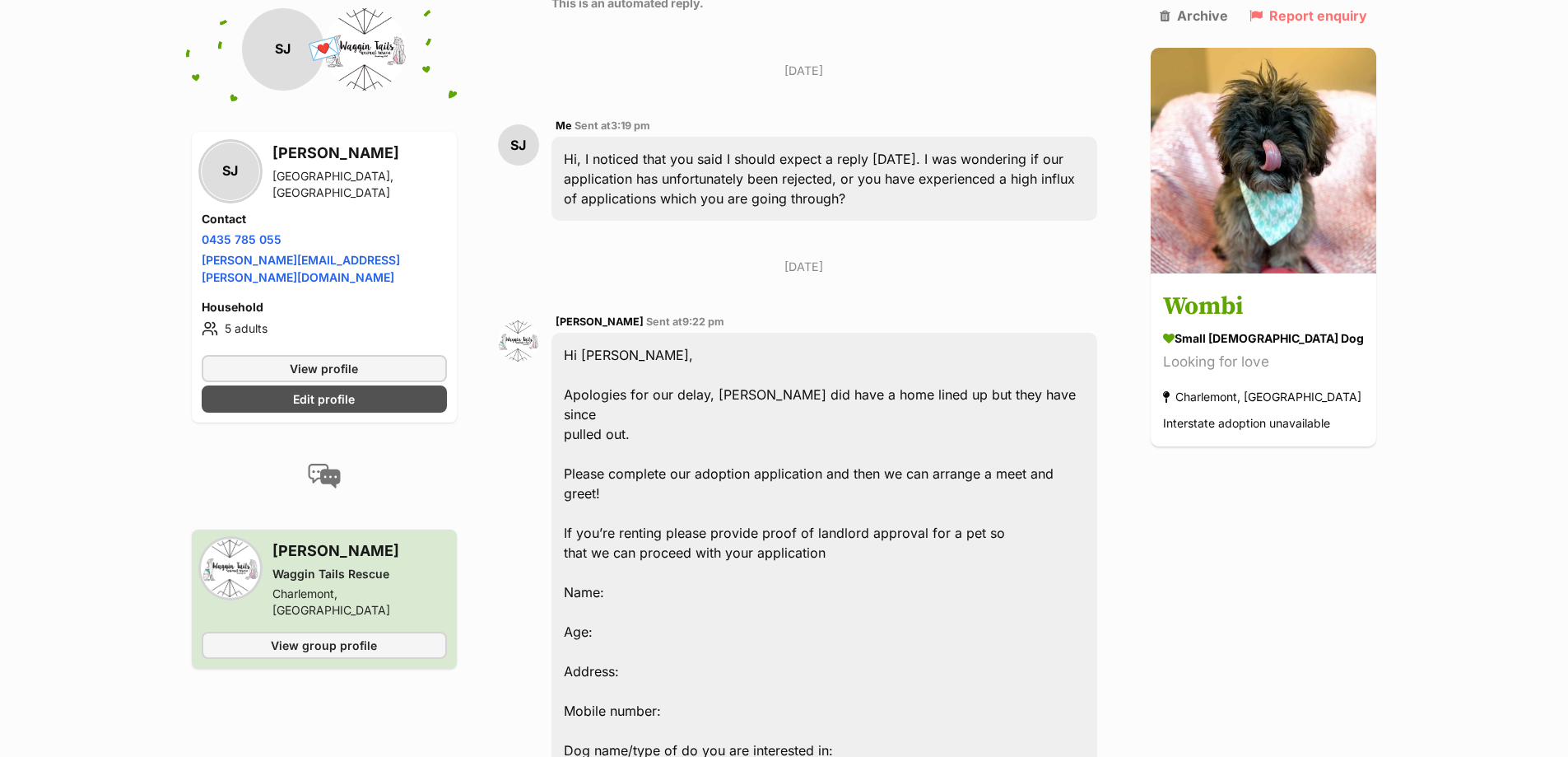
scroll to position [998, 0]
drag, startPoint x: 600, startPoint y: 301, endPoint x: 659, endPoint y: 299, distance: 59.0
click at [659, 316] on span "Sent at 9:22 pm" at bounding box center [685, 322] width 79 height 12
click at [682, 316] on span "9:22 pm" at bounding box center [703, 322] width 42 height 12
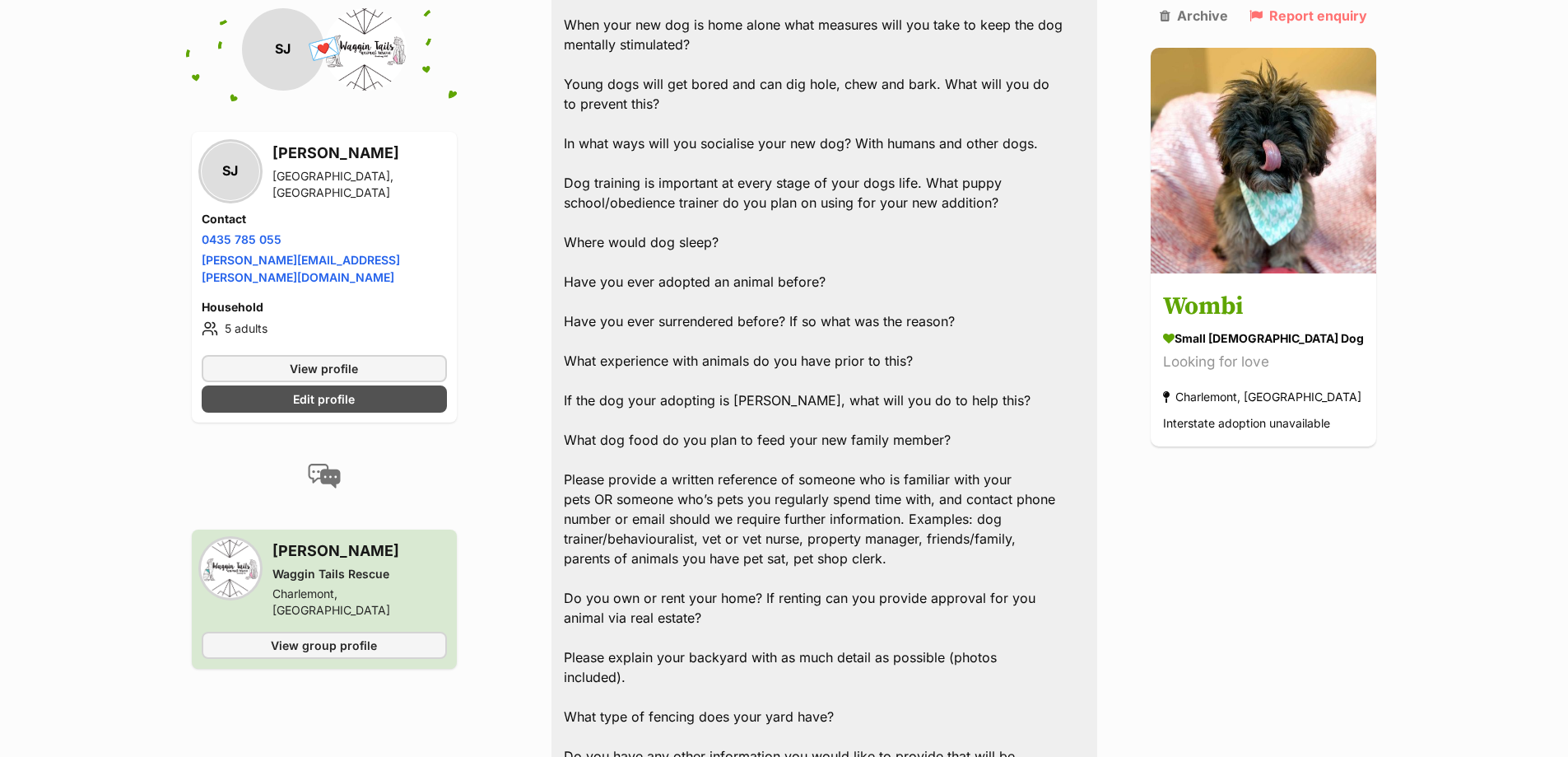
scroll to position [1903, 0]
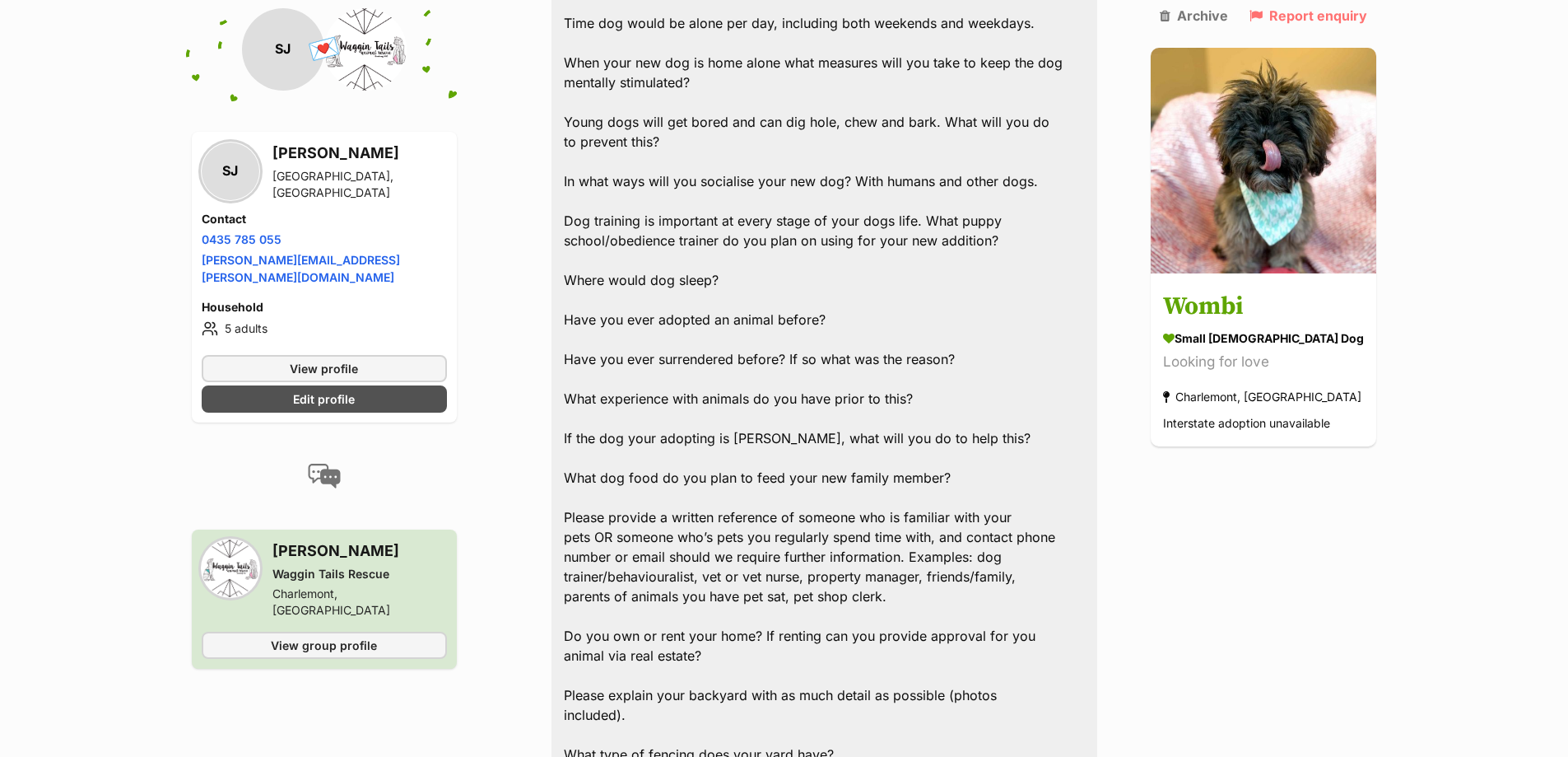
click at [665, 100] on div "Hi Stephen, Apologies for our delay, Wombi did have a home lined up but they ha…" at bounding box center [825, 171] width 546 height 1487
click at [661, 101] on div "Hi Stephen, Apologies for our delay, Wombi did have a home lined up but they ha…" at bounding box center [825, 171] width 546 height 1487
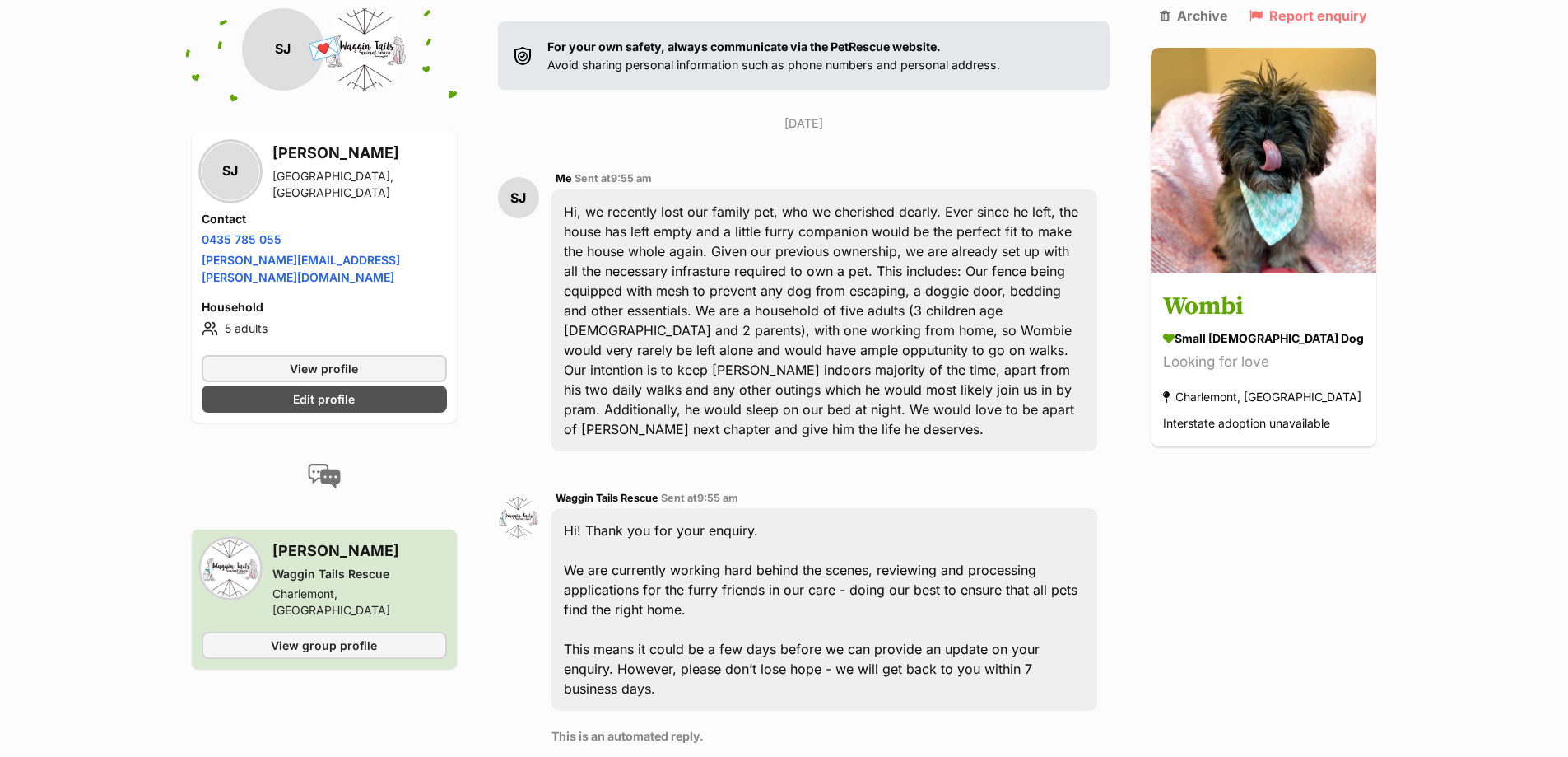
scroll to position [257, 0]
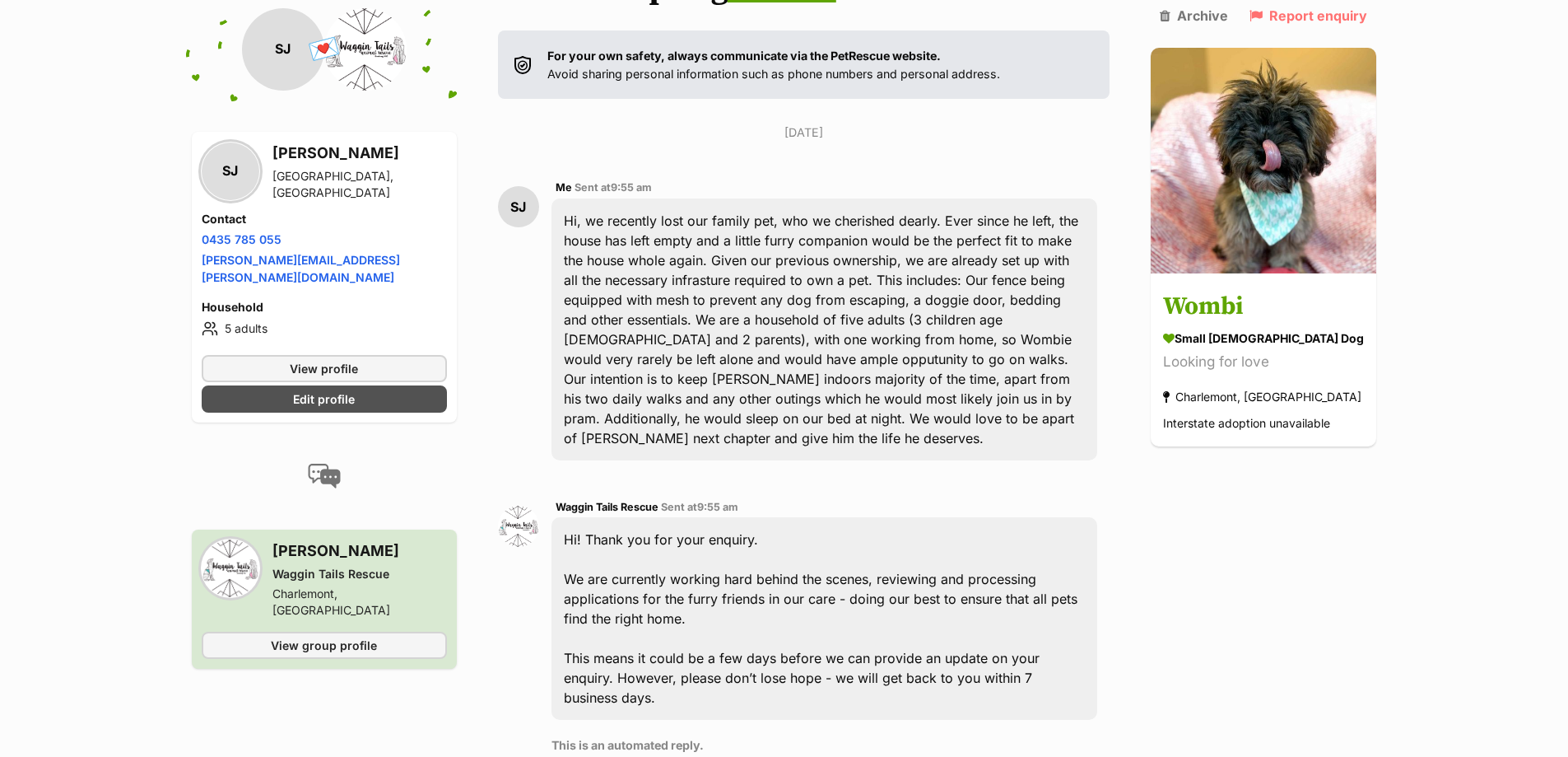
click at [772, 279] on div "Hi, we recently lost our family pet, who we cherished dearly. Ever since he lef…" at bounding box center [825, 329] width 546 height 262
click at [815, 374] on div "Hi, we recently lost our family pet, who we cherished dearly. Ever since he lef…" at bounding box center [825, 329] width 546 height 262
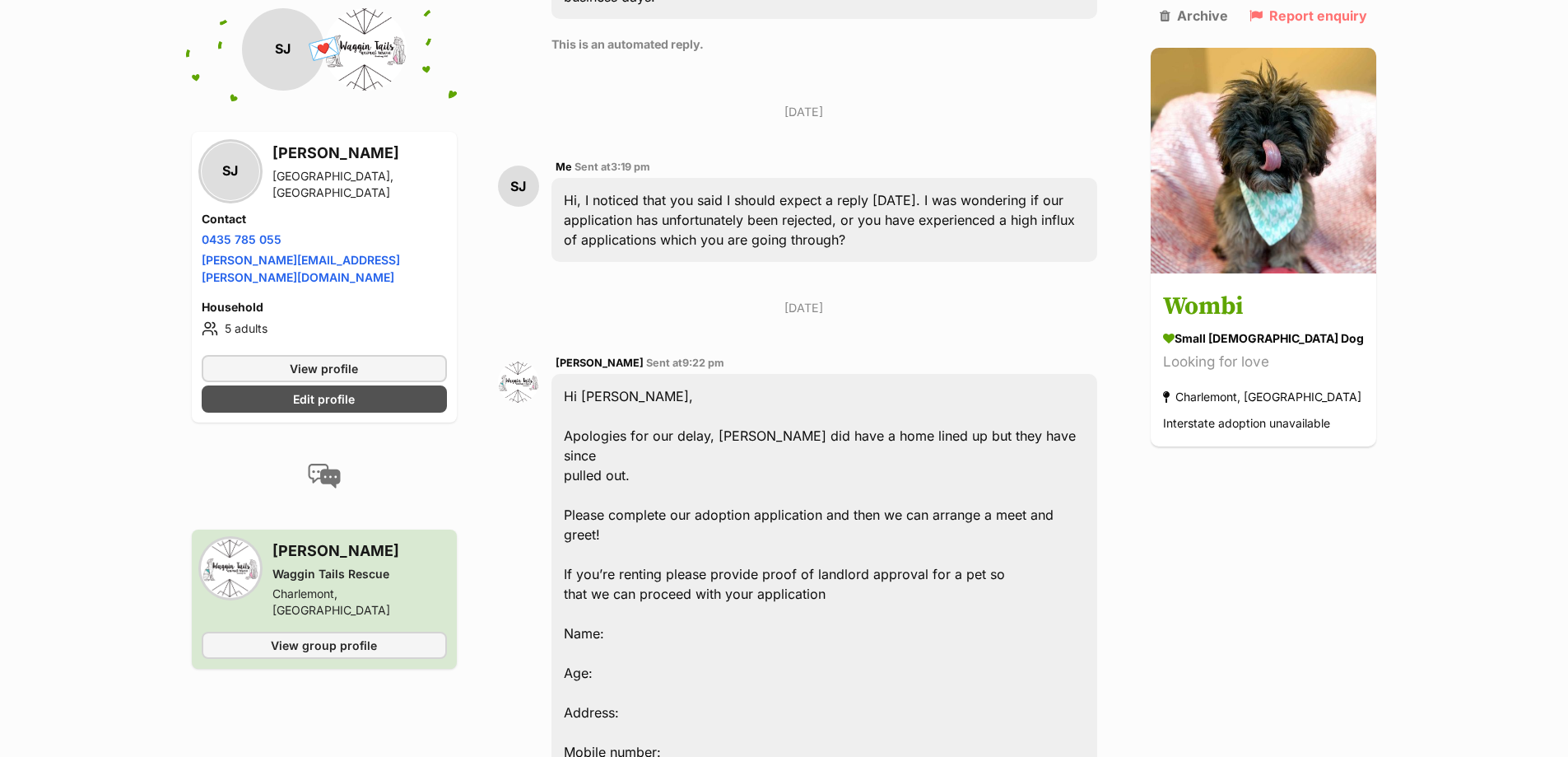
scroll to position [998, 0]
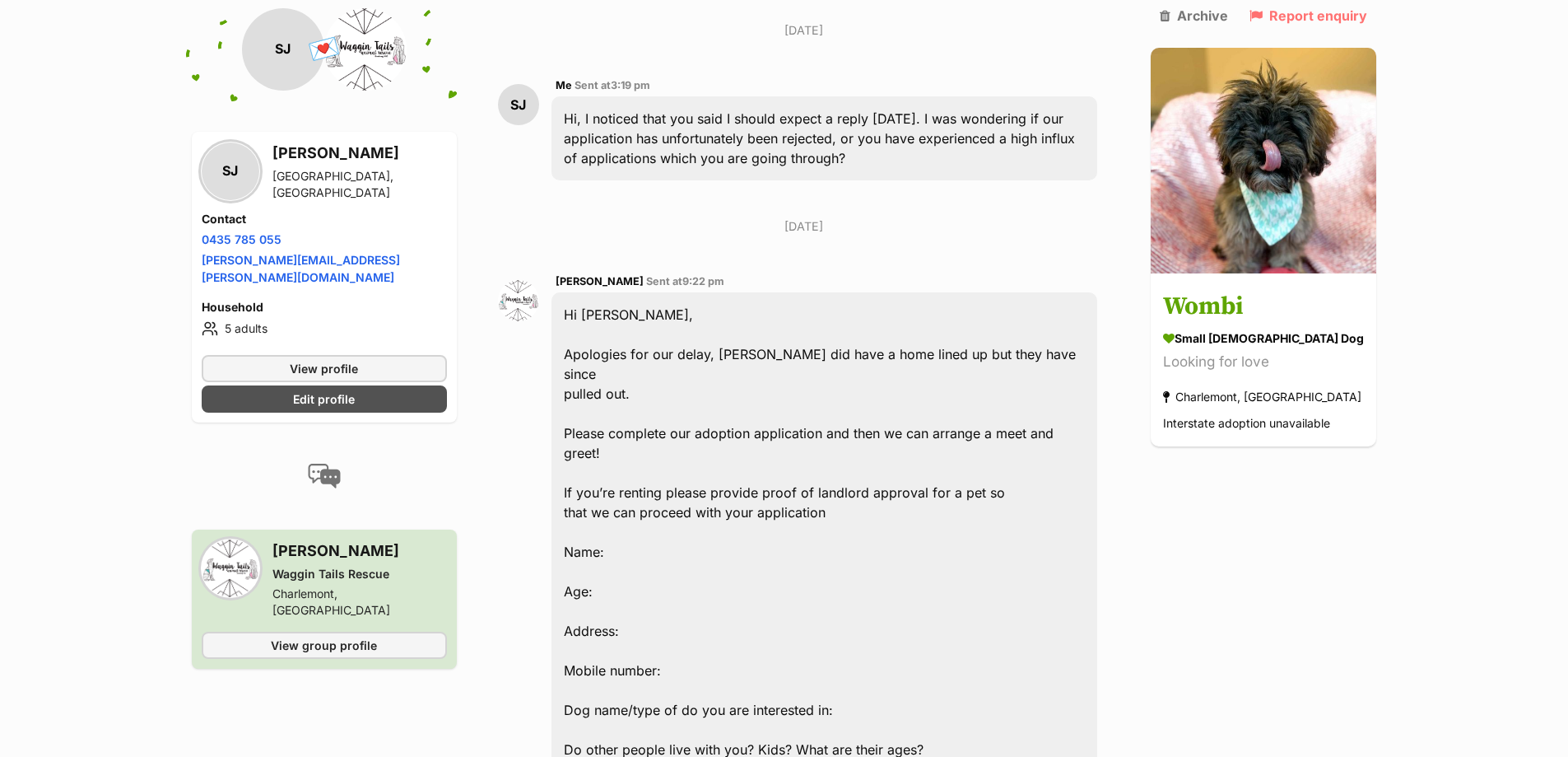
scroll to position [1080, 0]
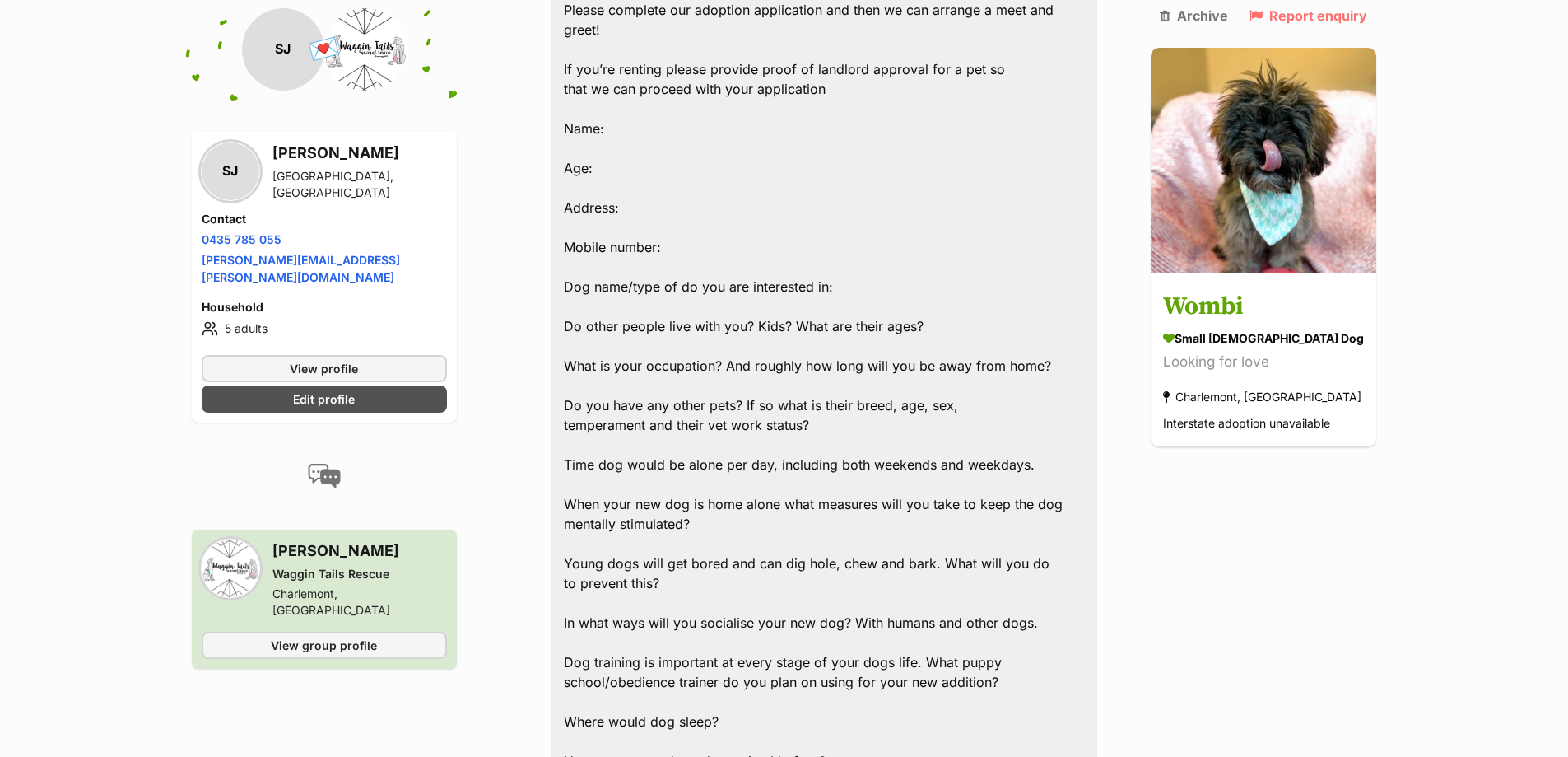
scroll to position [1492, 0]
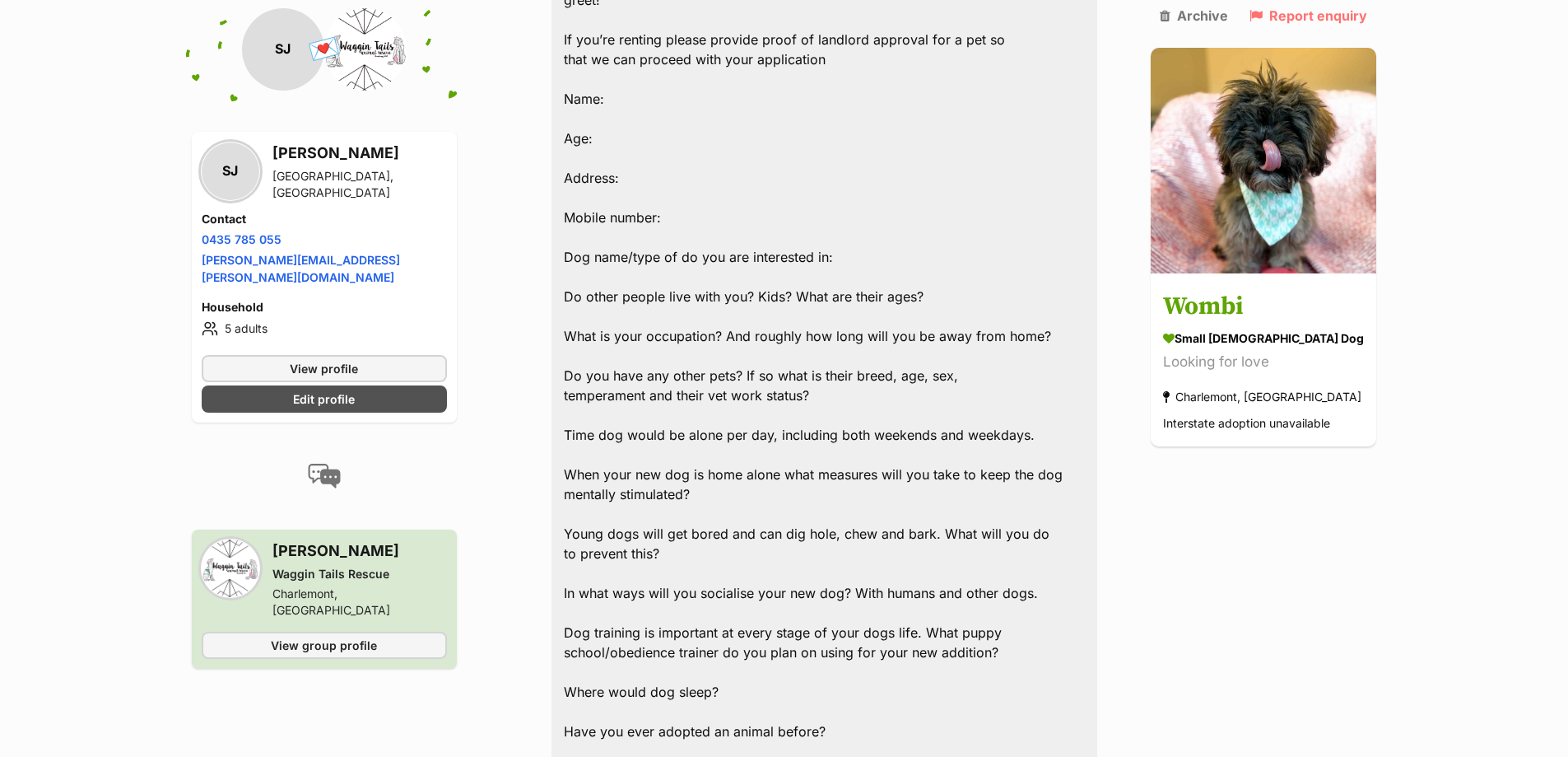
click at [835, 397] on div "Hi Stephen, Apologies for our delay, Wombi did have a home lined up but they ha…" at bounding box center [825, 582] width 546 height 1487
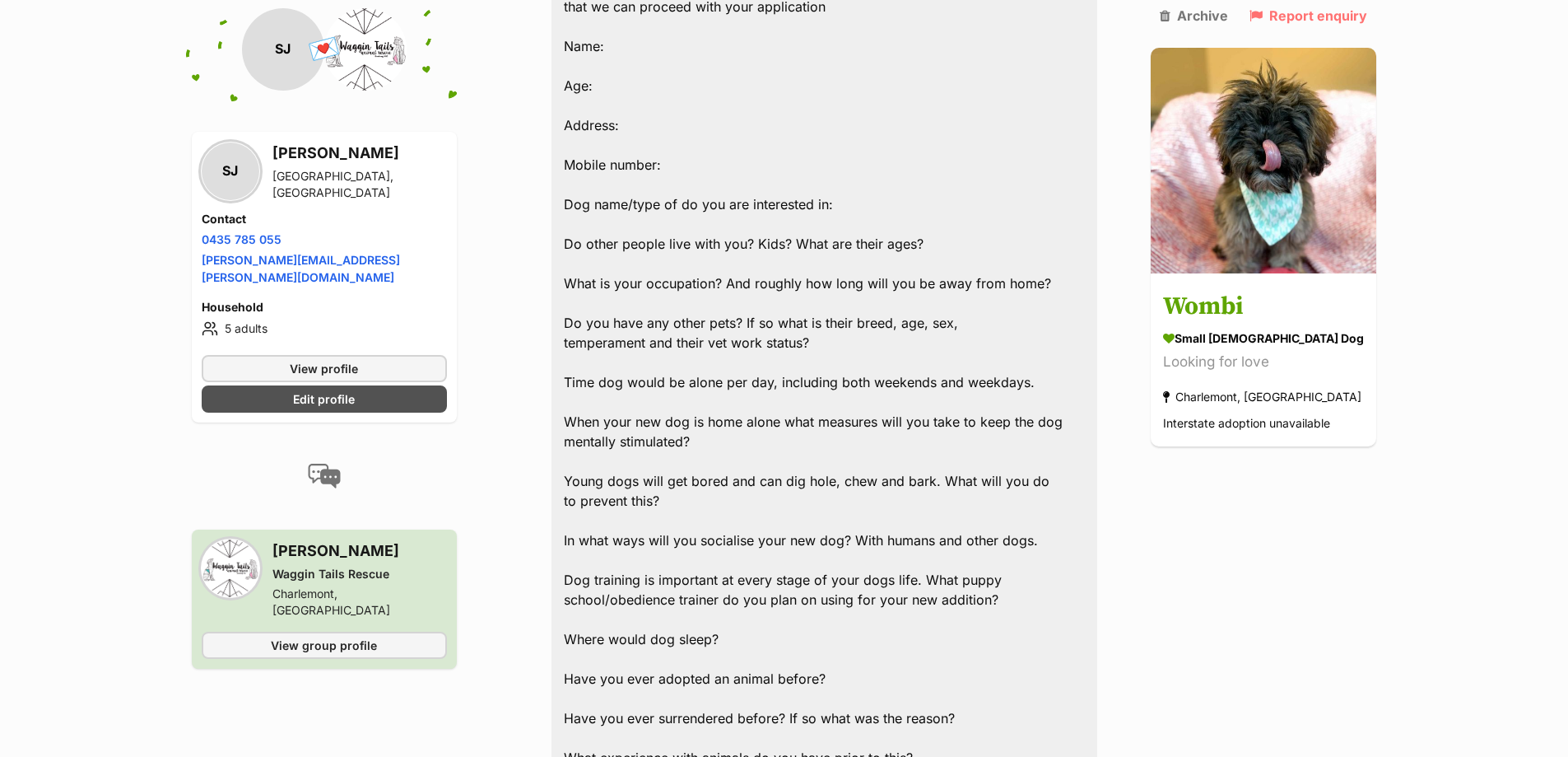
scroll to position [1574, 0]
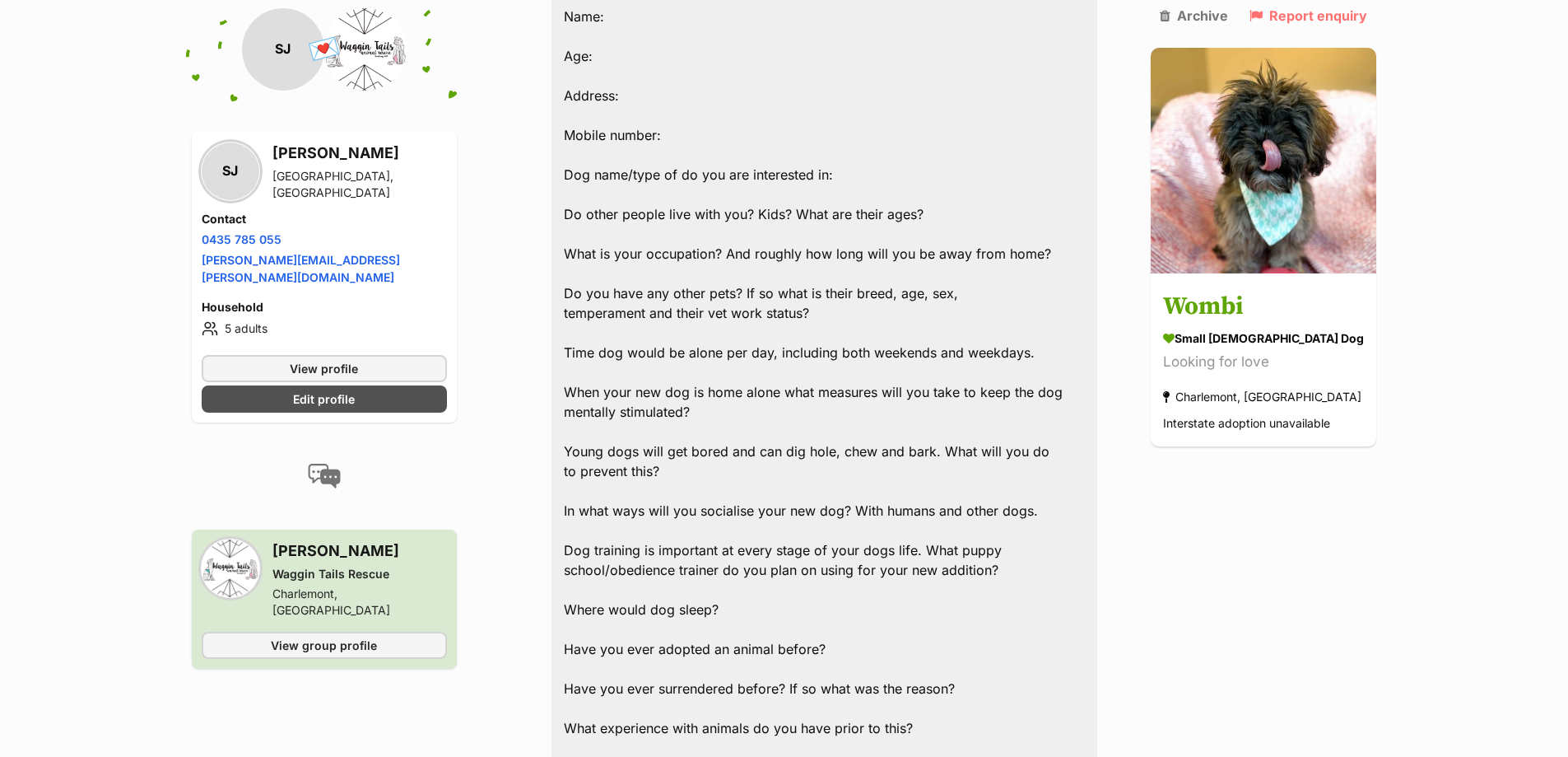
click at [818, 311] on div "Hi Stephen, Apologies for our delay, Wombi did have a home lined up but they ha…" at bounding box center [825, 500] width 546 height 1487
click at [853, 317] on div "Hi Stephen, Apologies for our delay, Wombi did have a home lined up but they ha…" at bounding box center [825, 500] width 546 height 1487
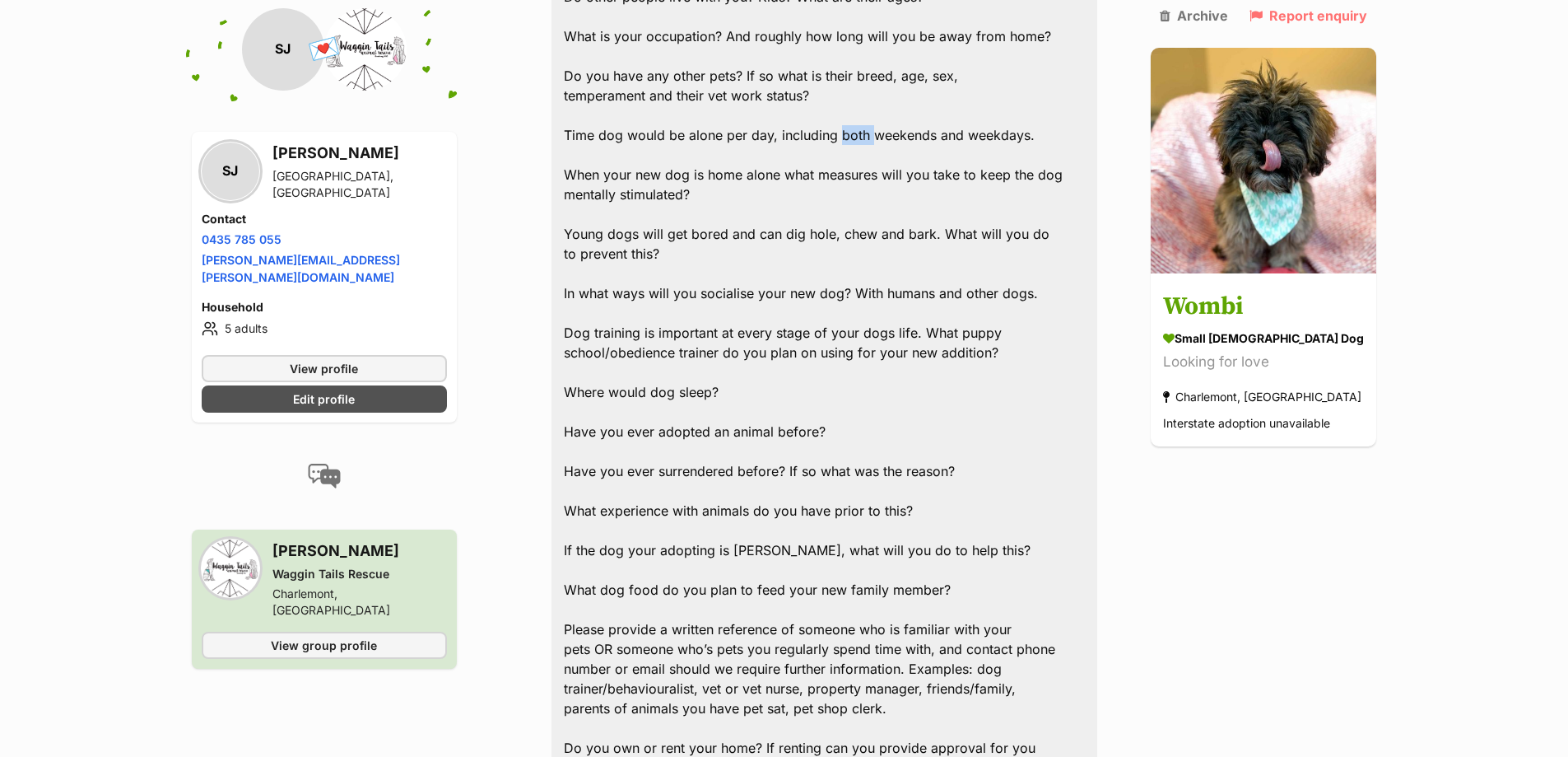
scroll to position [1821, 0]
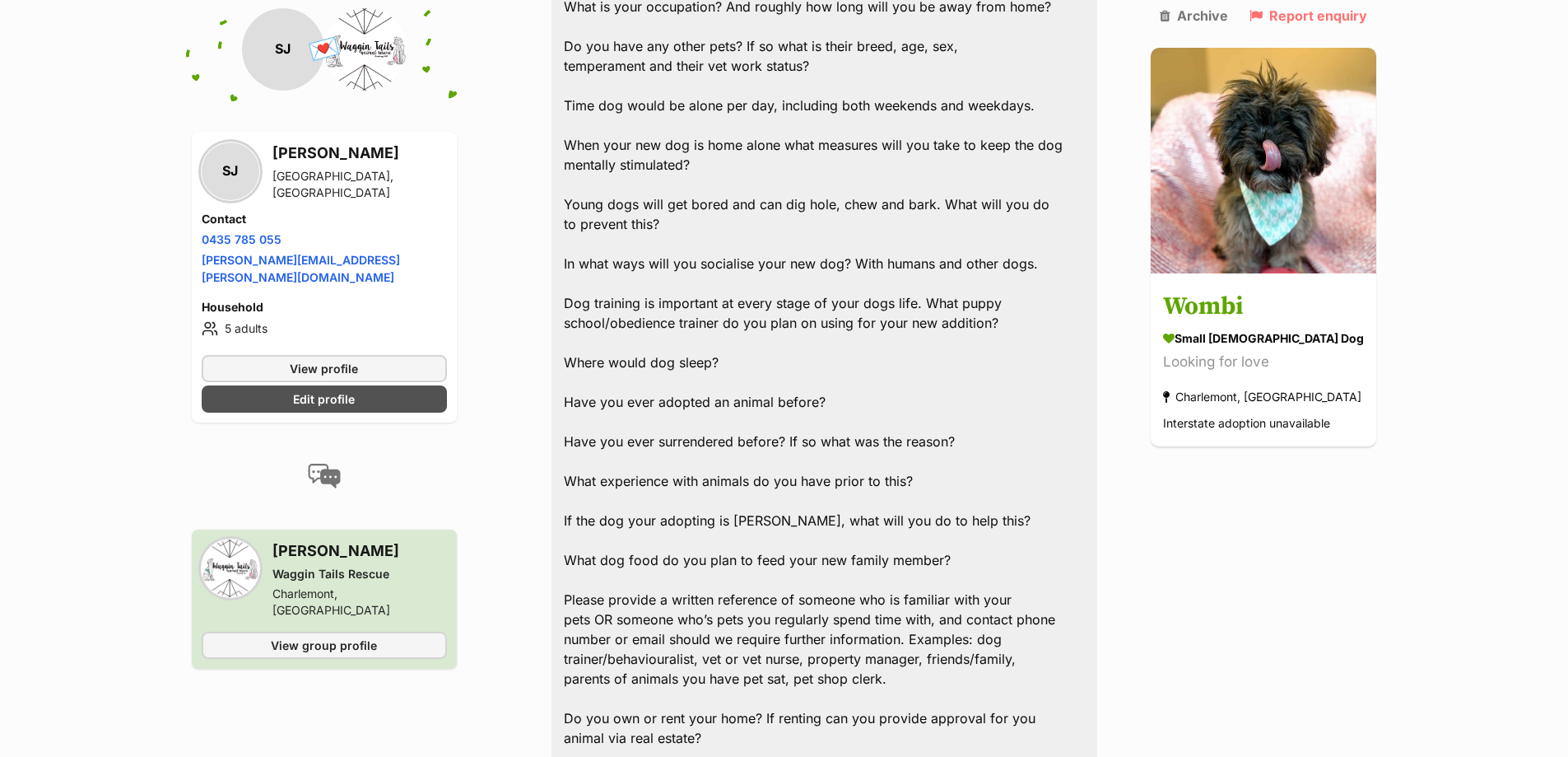
click at [725, 327] on div "Hi Stephen, Apologies for our delay, Wombi did have a home lined up but they ha…" at bounding box center [825, 253] width 546 height 1487
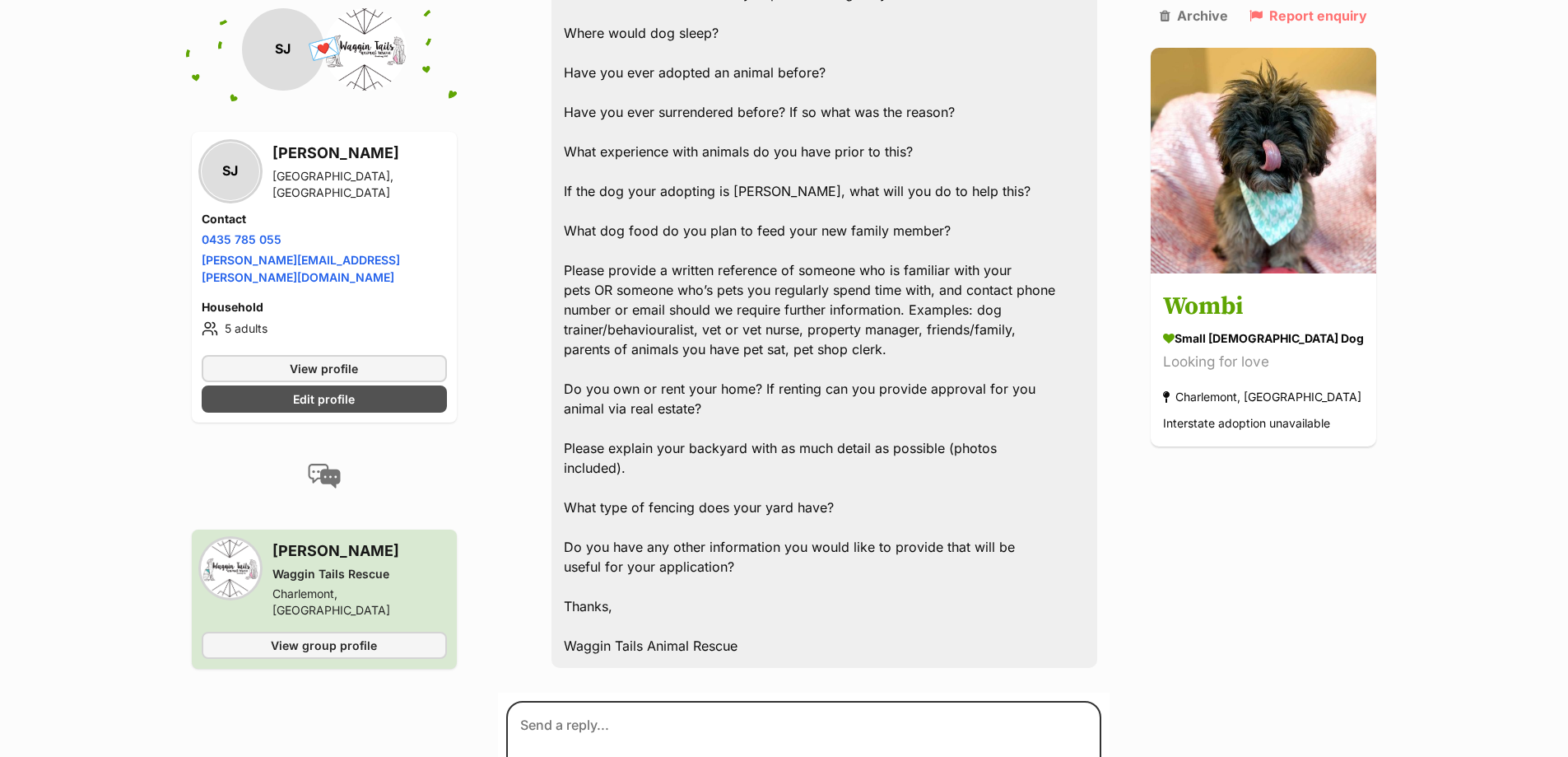
scroll to position [2233, 0]
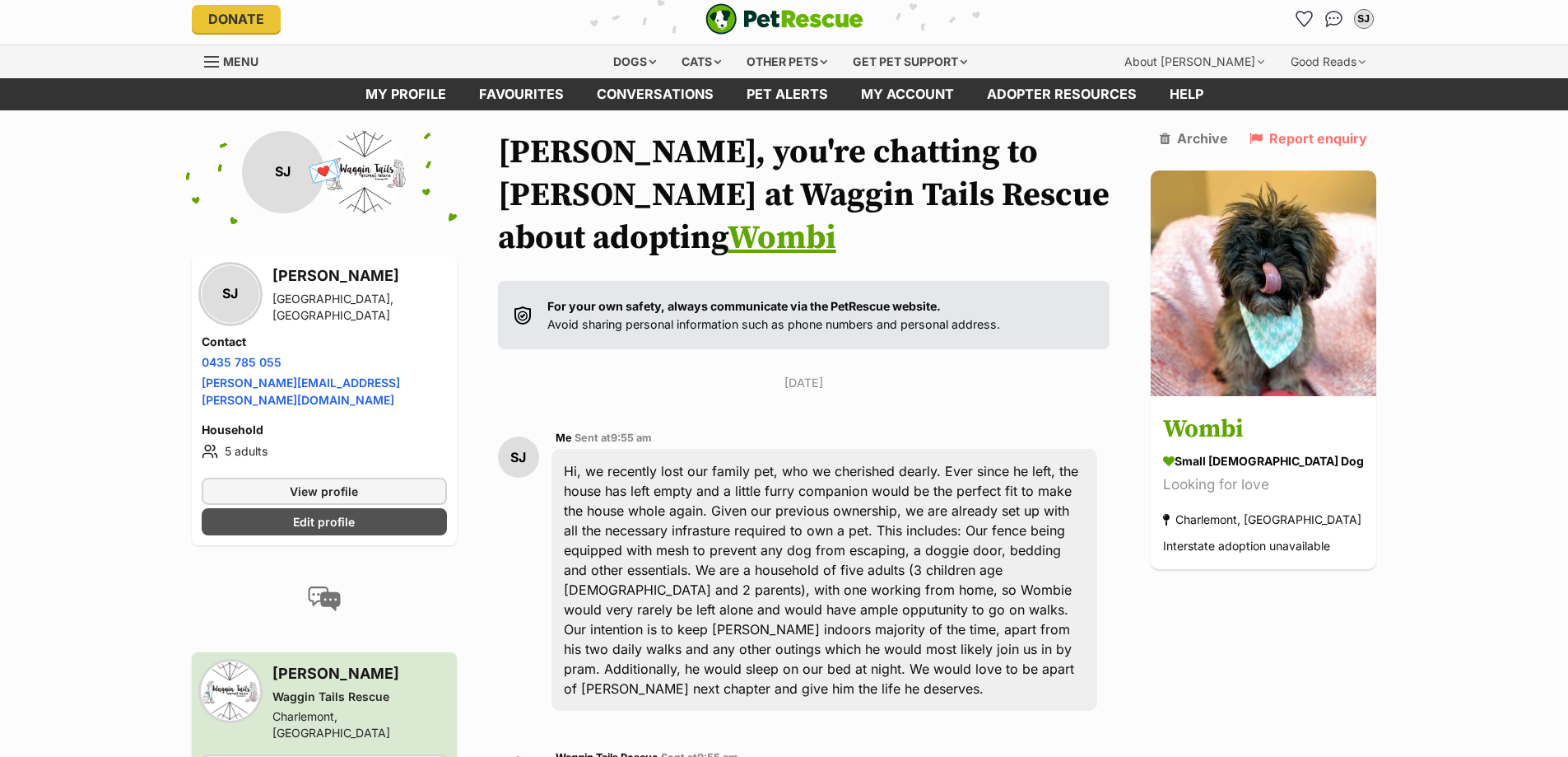
scroll to position [0, 0]
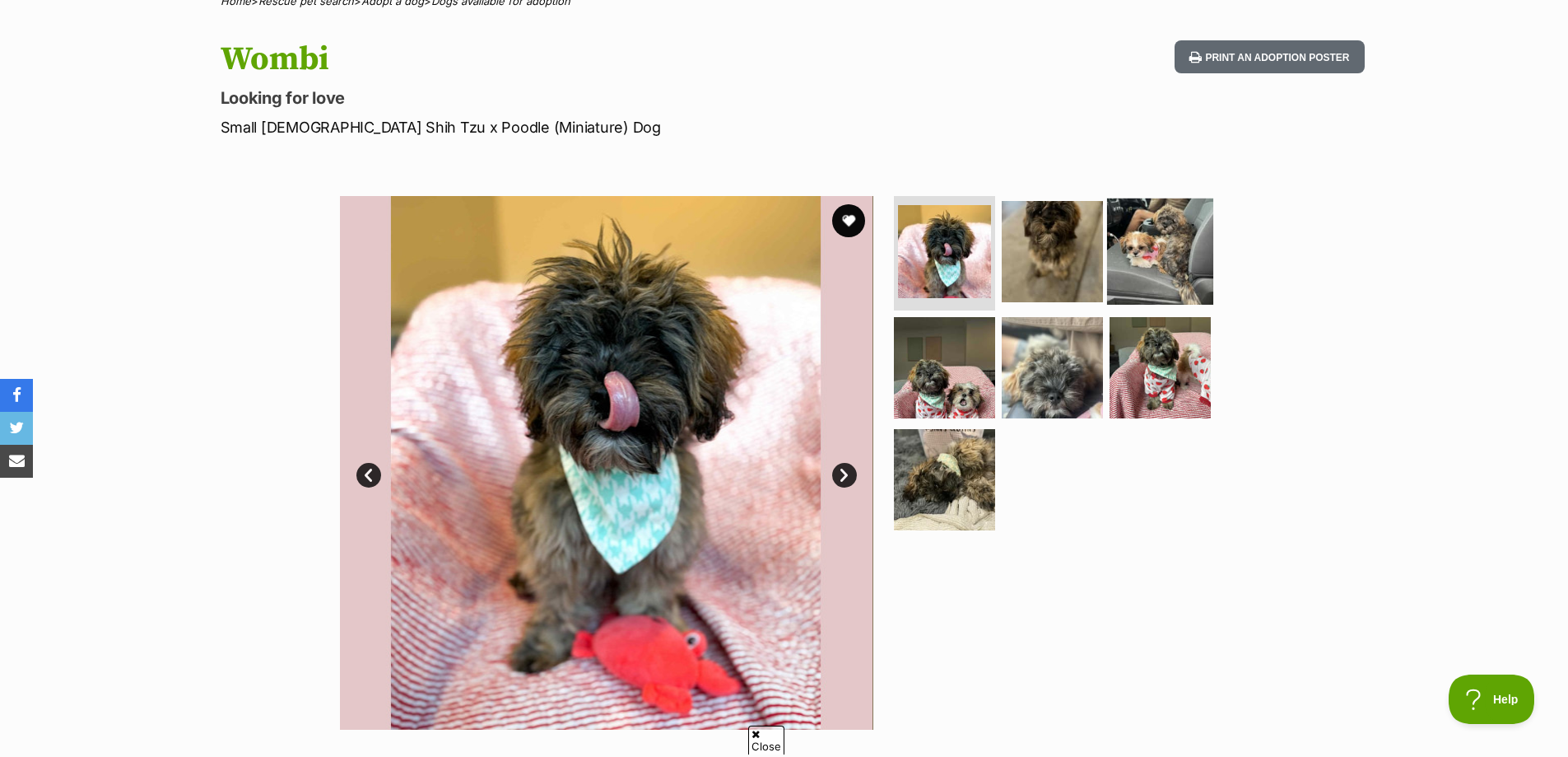
scroll to position [165, 0]
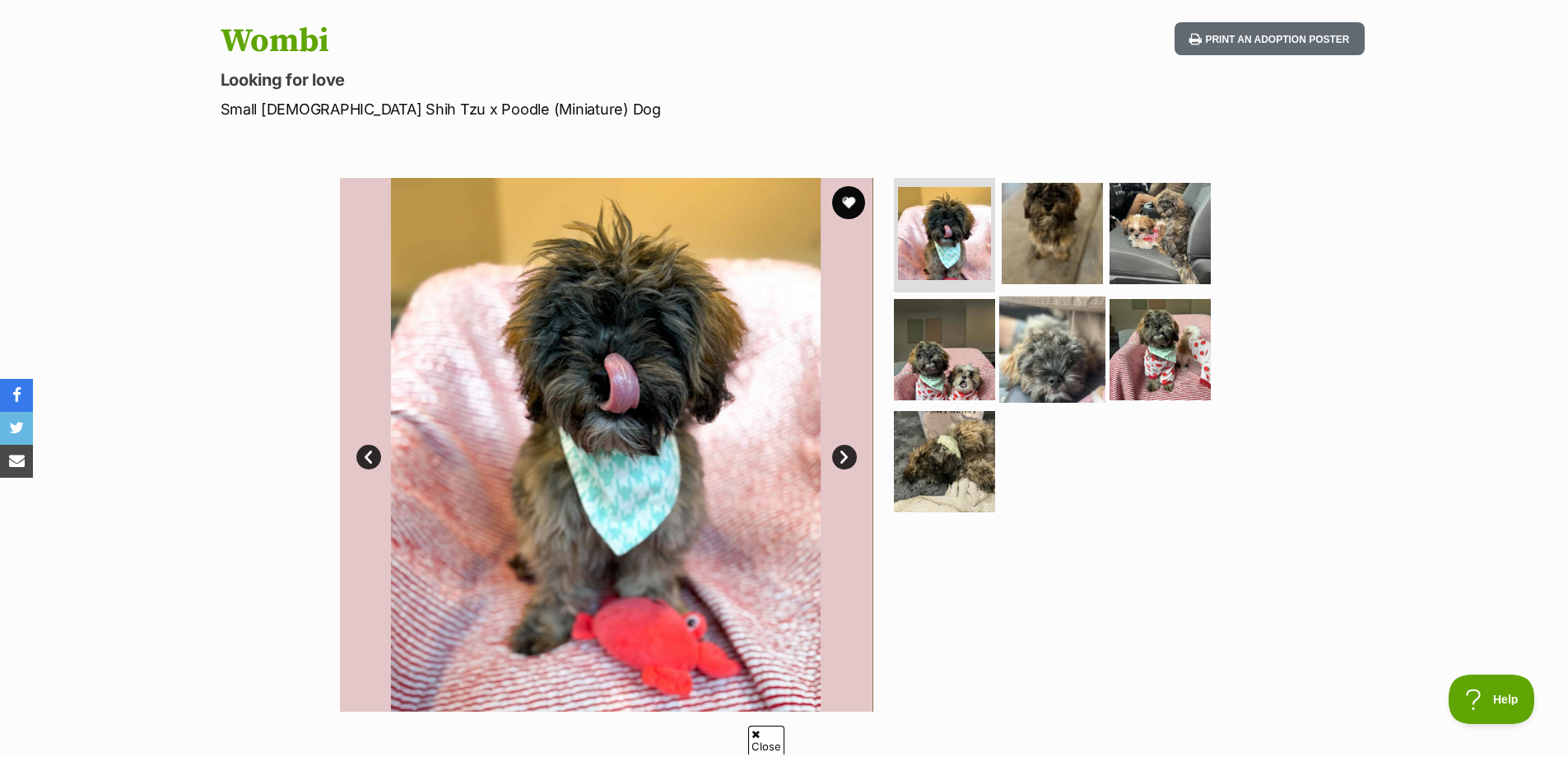
click at [1056, 329] on img at bounding box center [1052, 350] width 106 height 107
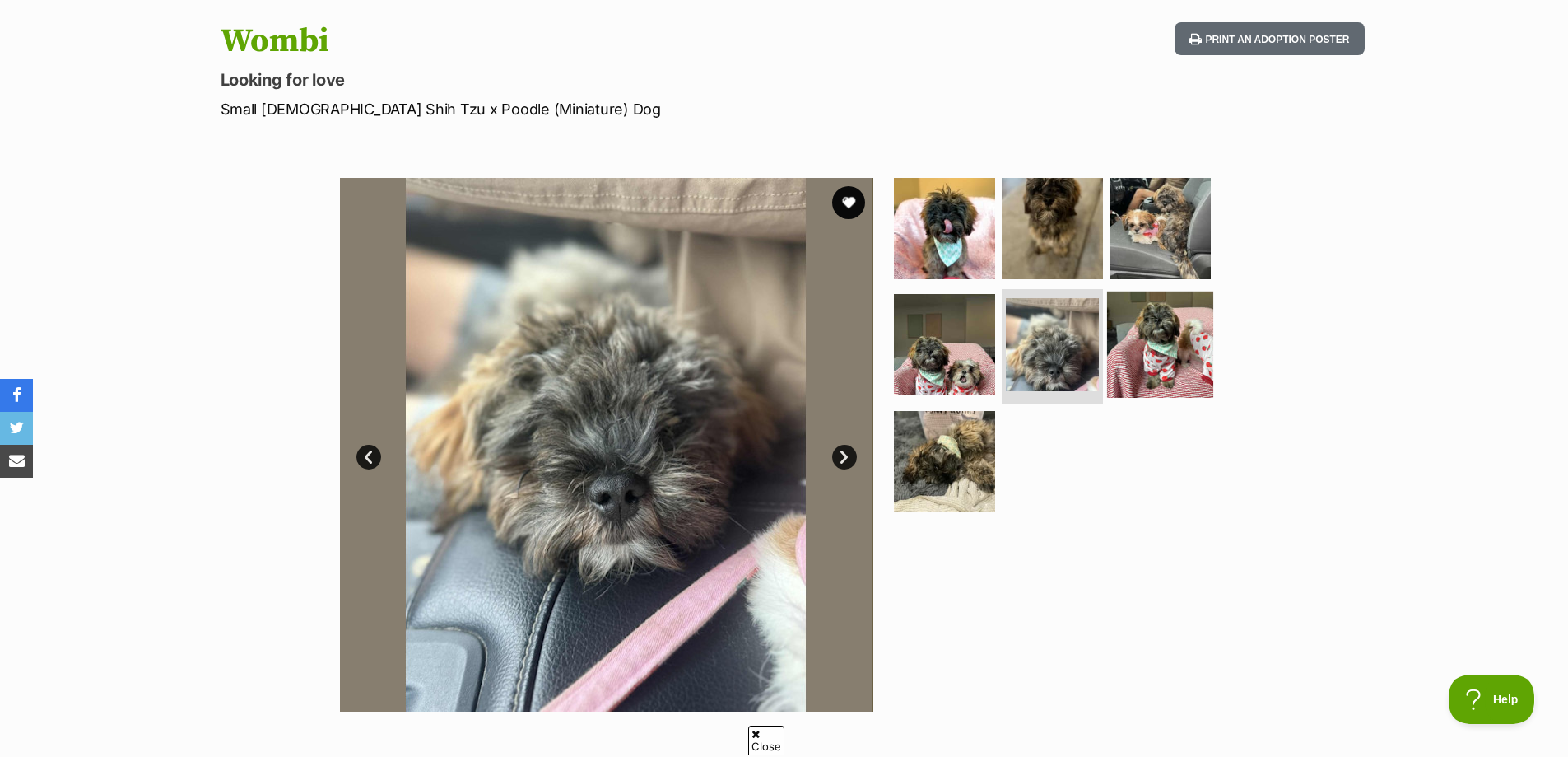
click at [1124, 341] on img at bounding box center [1160, 345] width 106 height 107
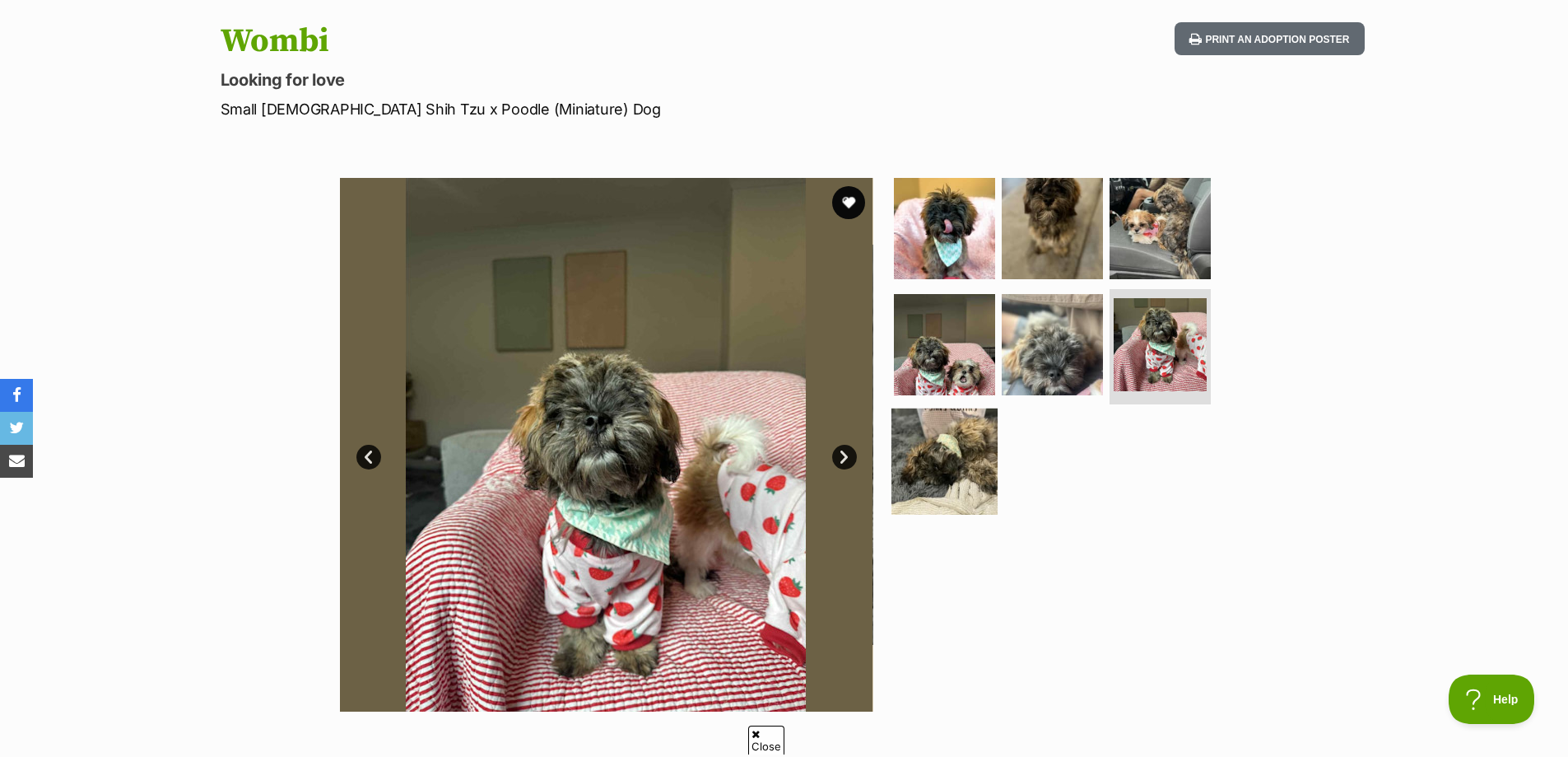
click at [942, 456] on img at bounding box center [944, 462] width 106 height 107
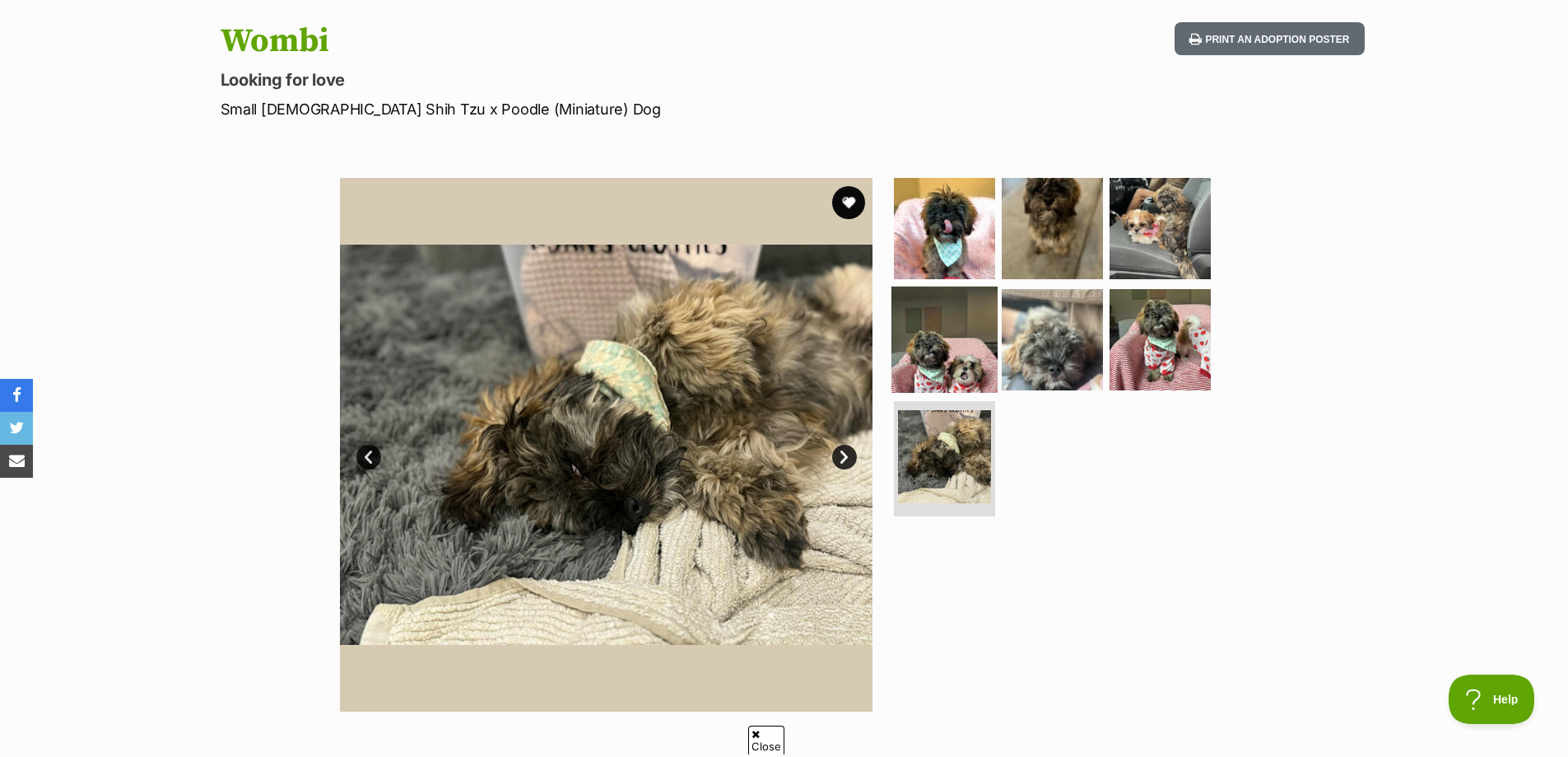
click at [935, 360] on img at bounding box center [944, 340] width 106 height 107
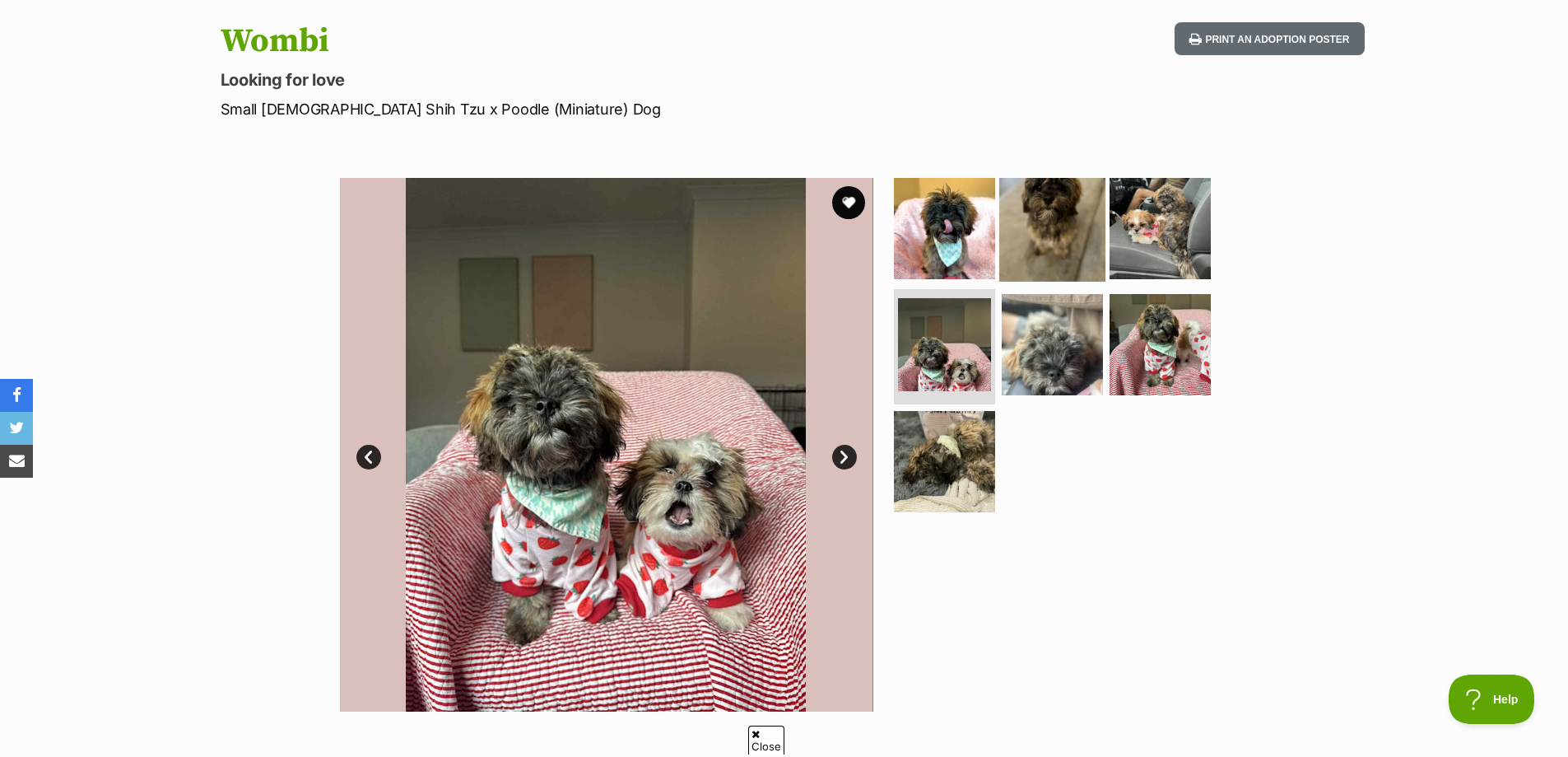
click at [1025, 251] on img at bounding box center [1052, 228] width 106 height 107
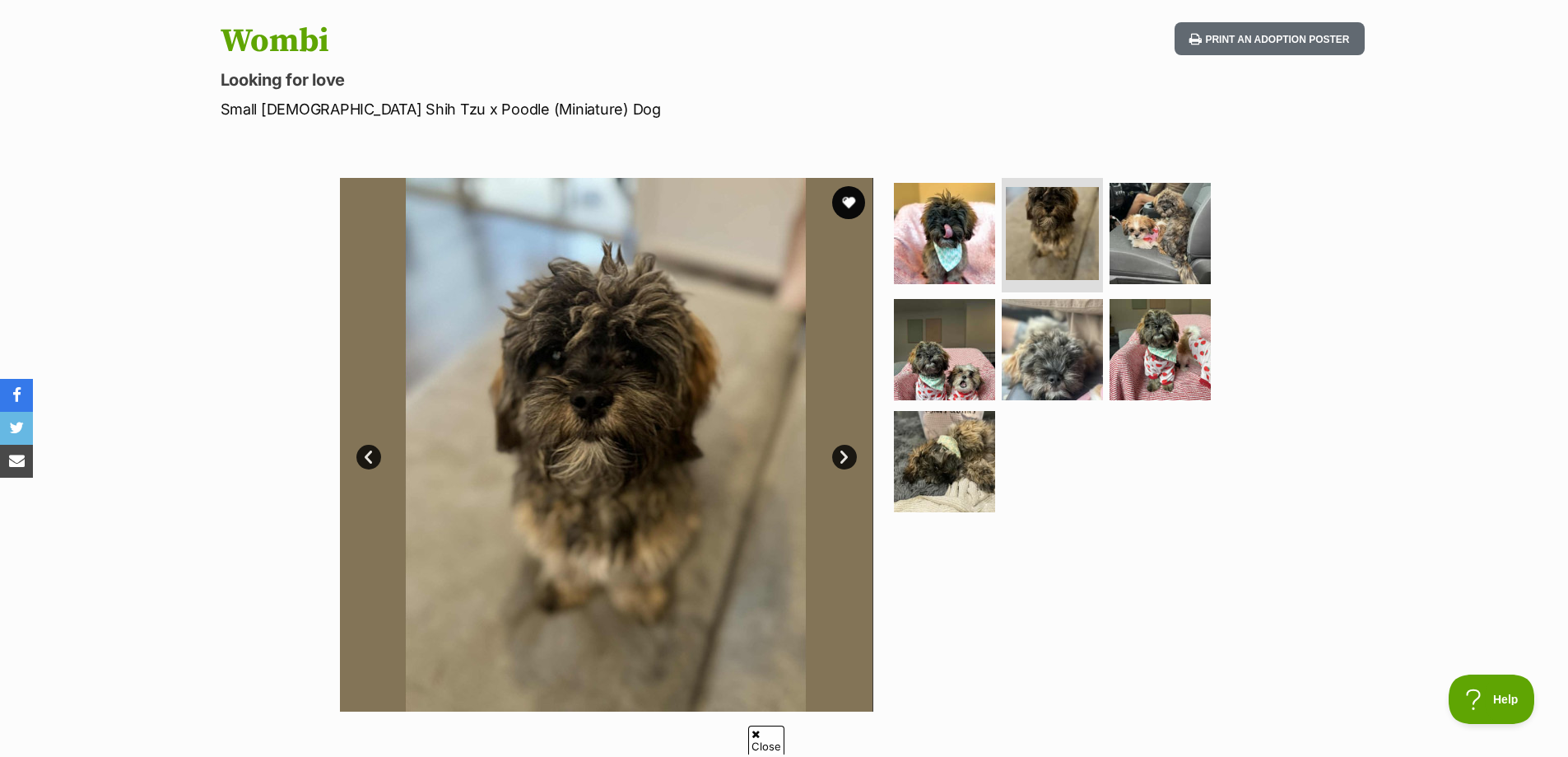
click at [575, 398] on img at bounding box center [606, 444] width 533 height 533
